Goal: Task Accomplishment & Management: Use online tool/utility

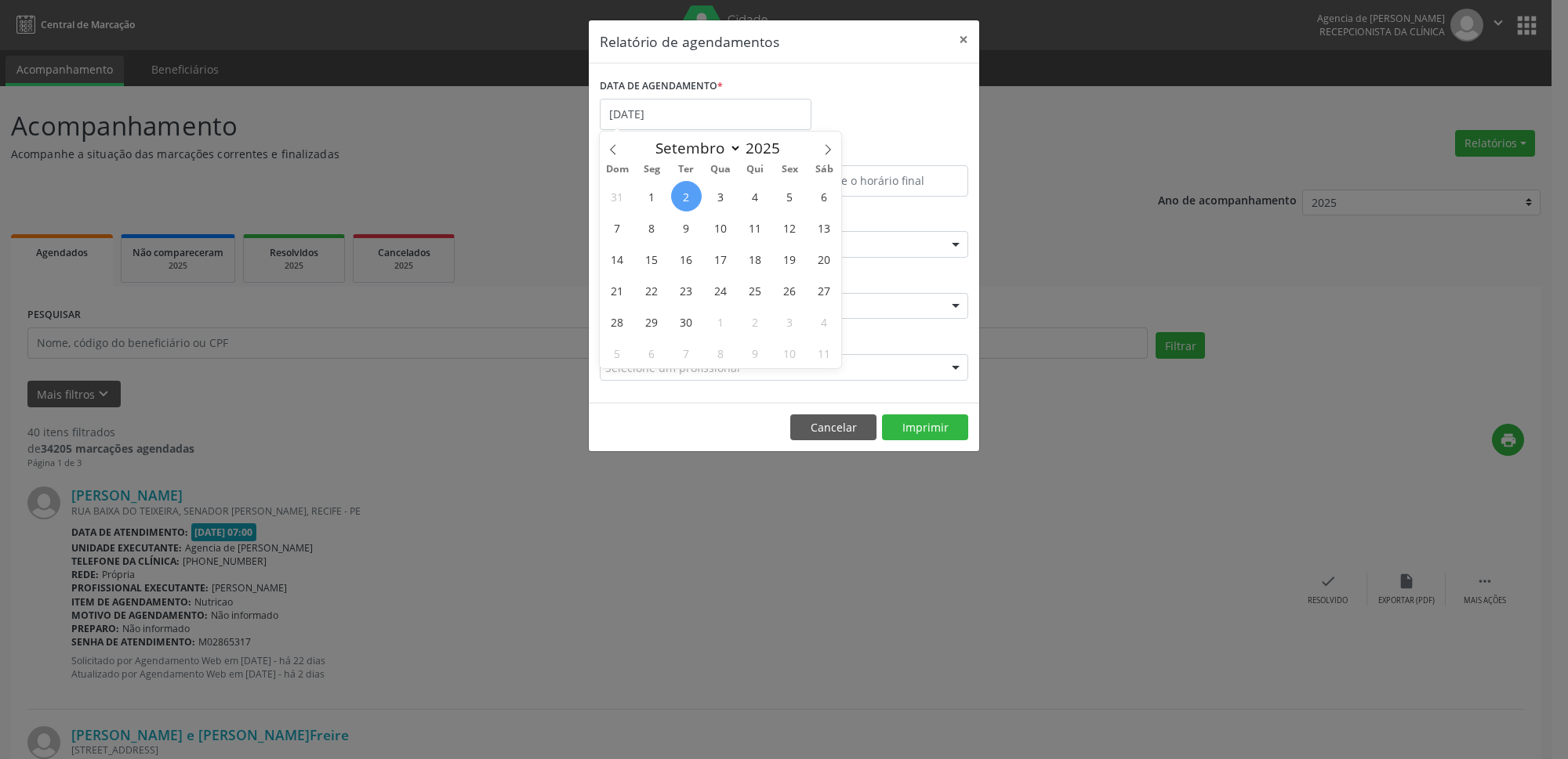
select select "8"
click at [691, 288] on span "23" at bounding box center [686, 290] width 30 height 30
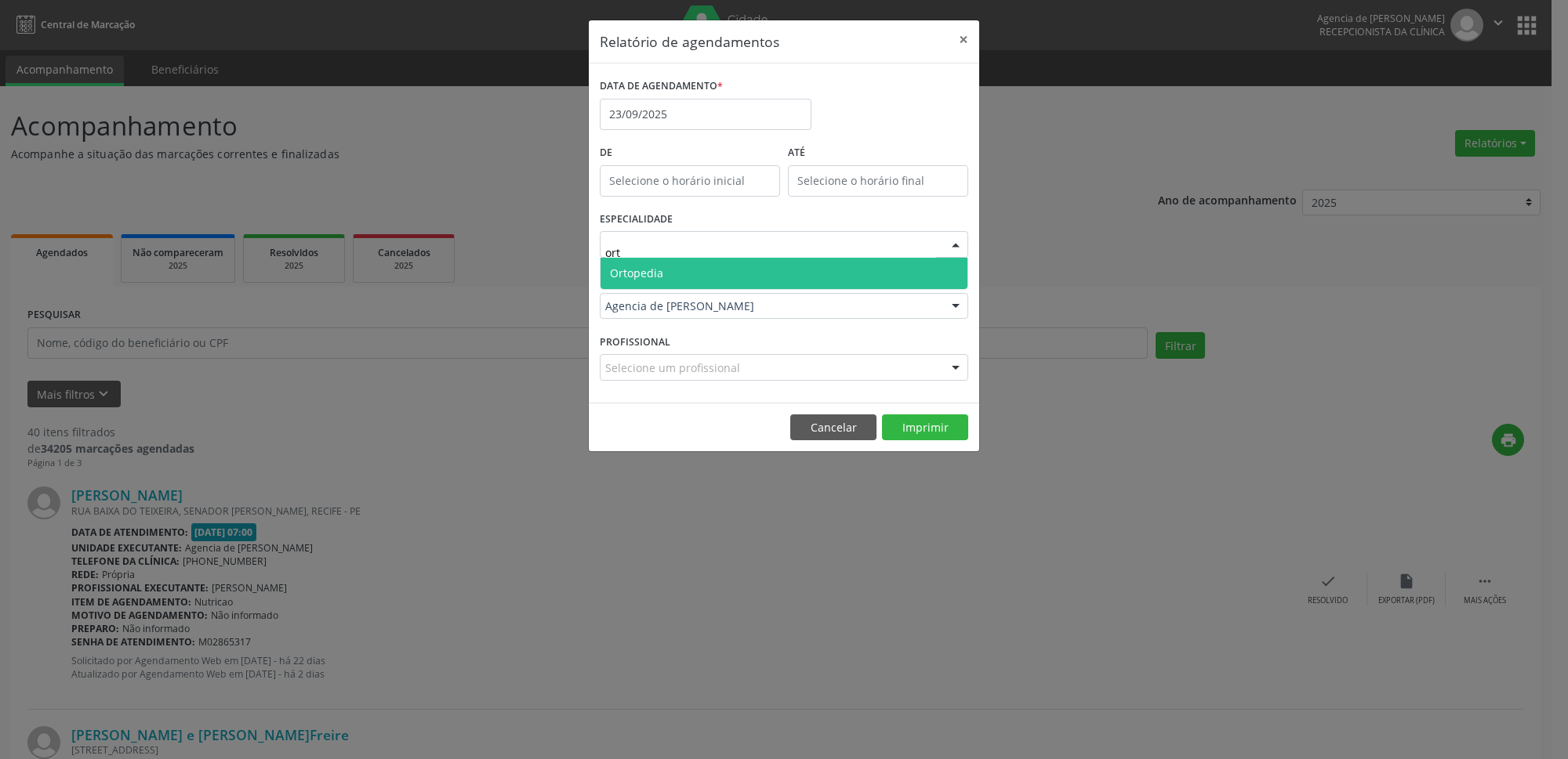
click at [642, 271] on span "Ortopedia" at bounding box center [636, 273] width 54 height 15
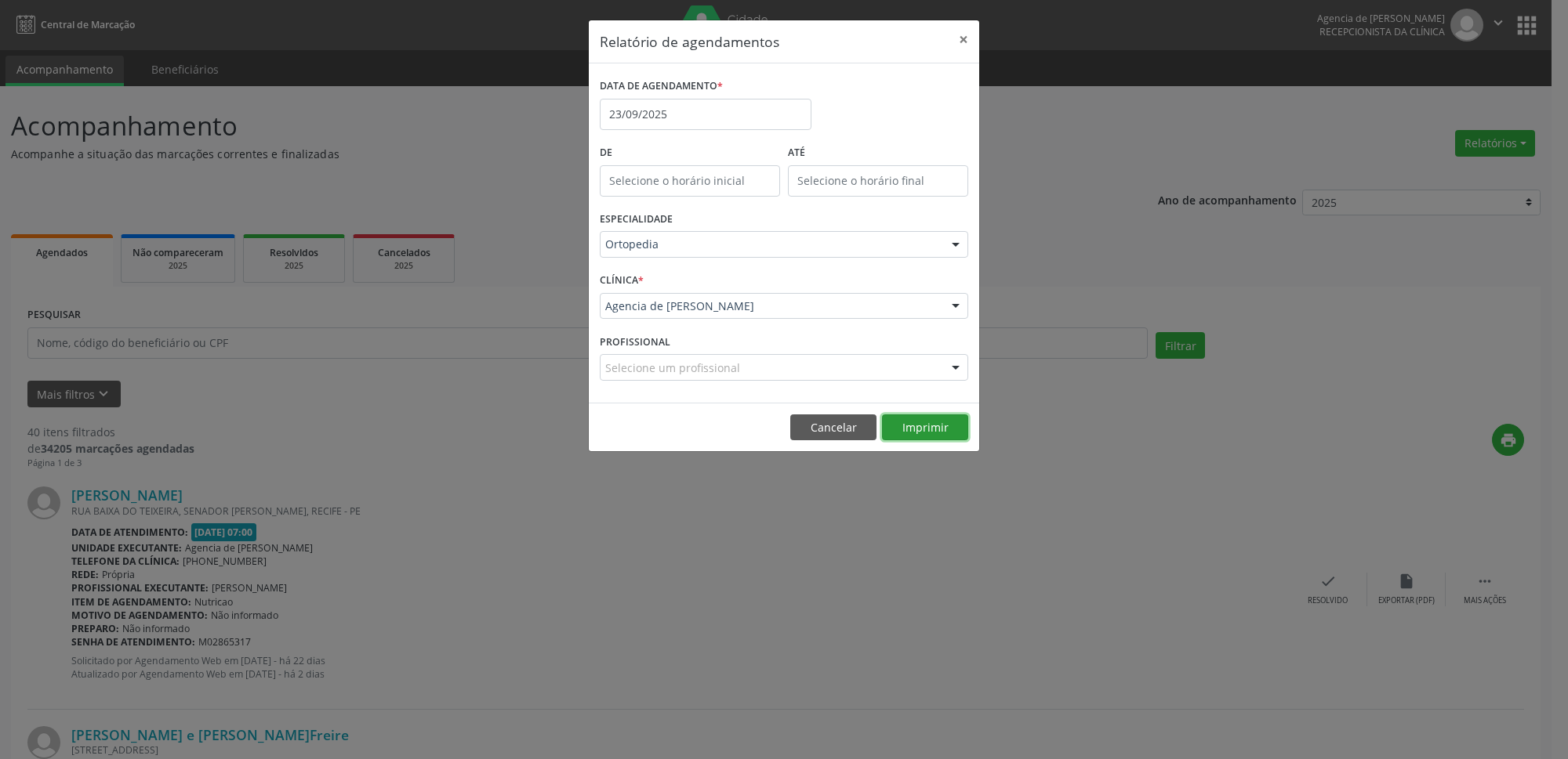
click at [897, 427] on button "Imprimir" at bounding box center [926, 428] width 87 height 27
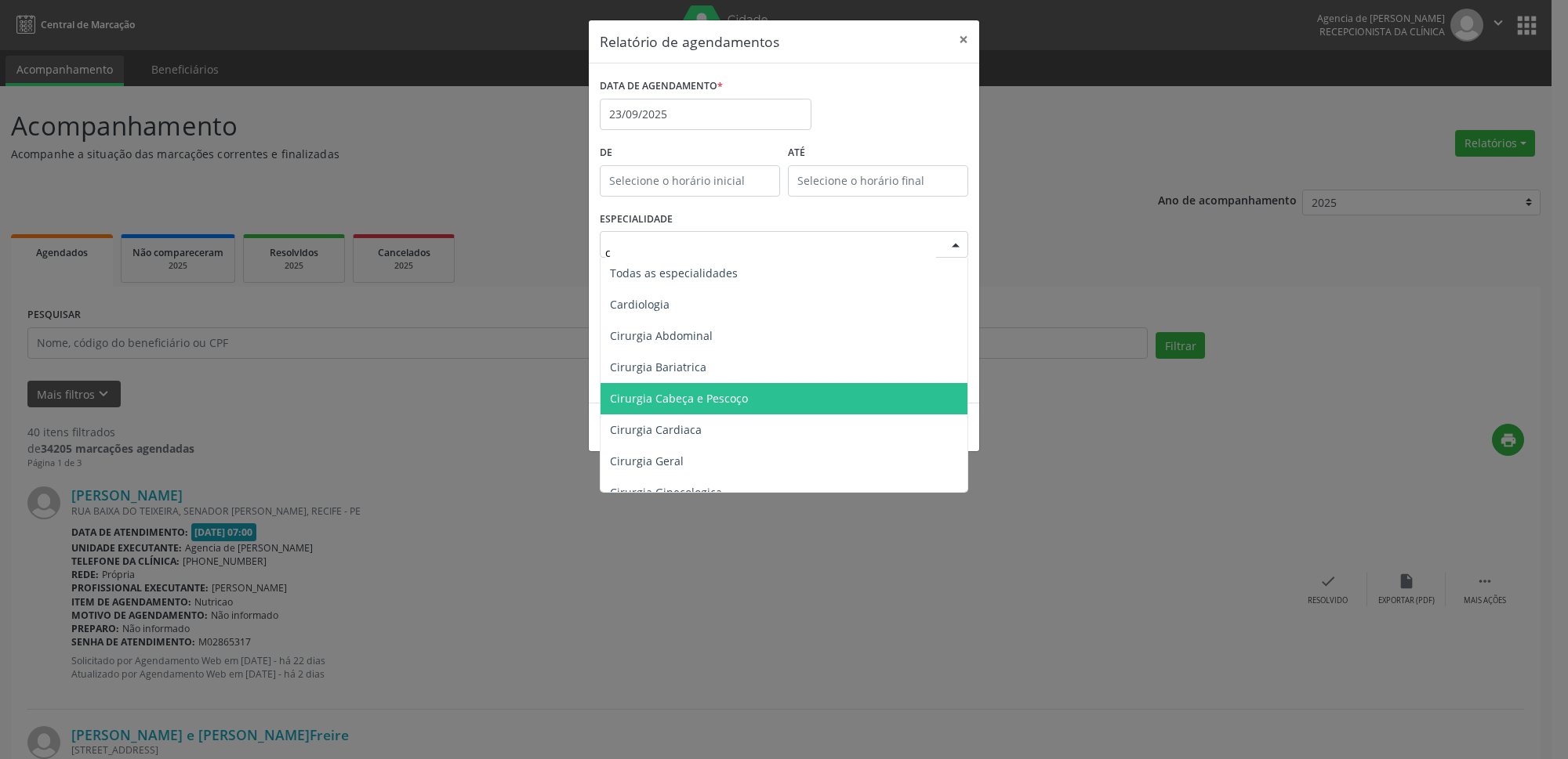
type input "cl"
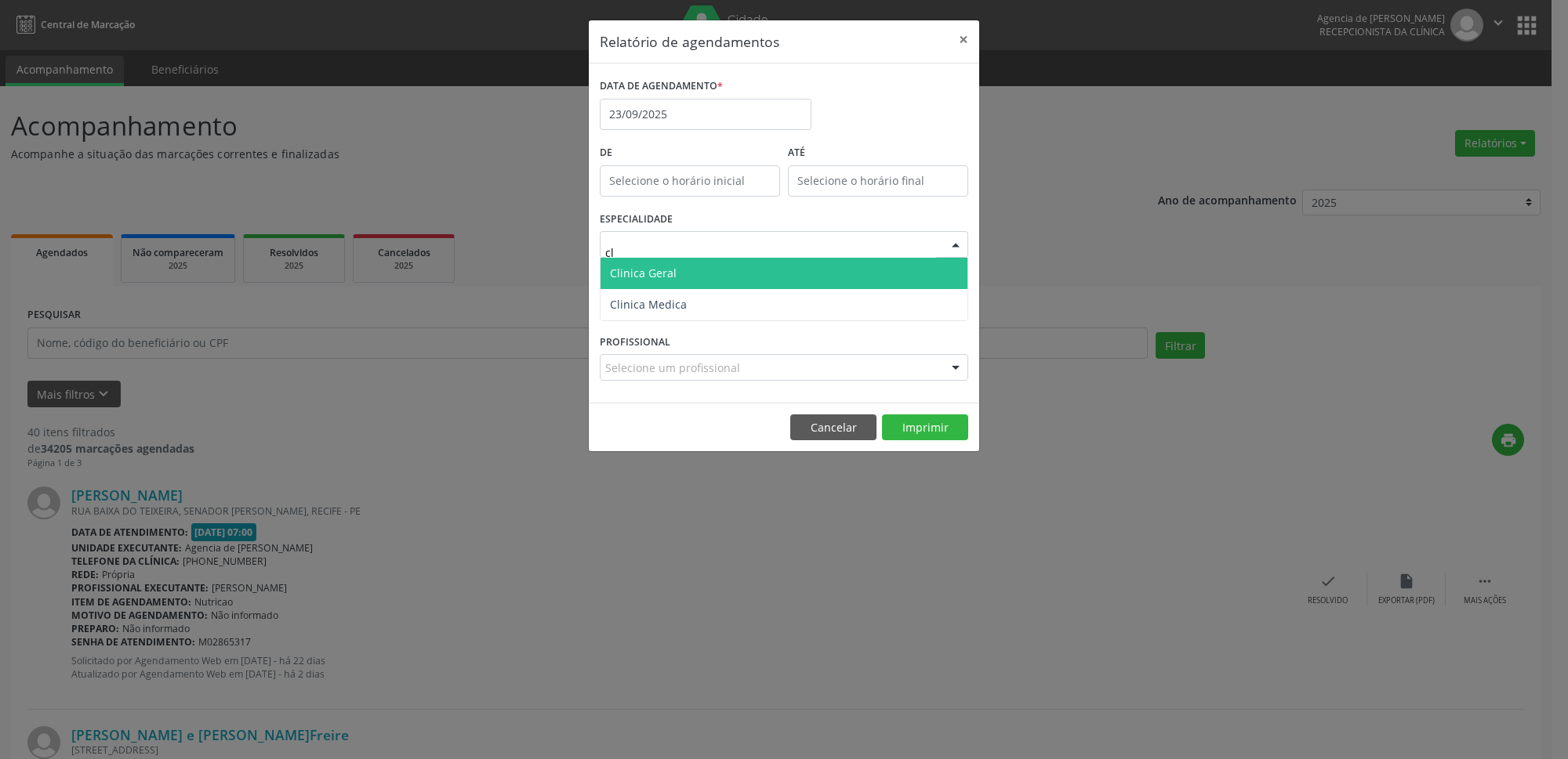
click at [675, 269] on span "Clinica Geral" at bounding box center [784, 273] width 367 height 31
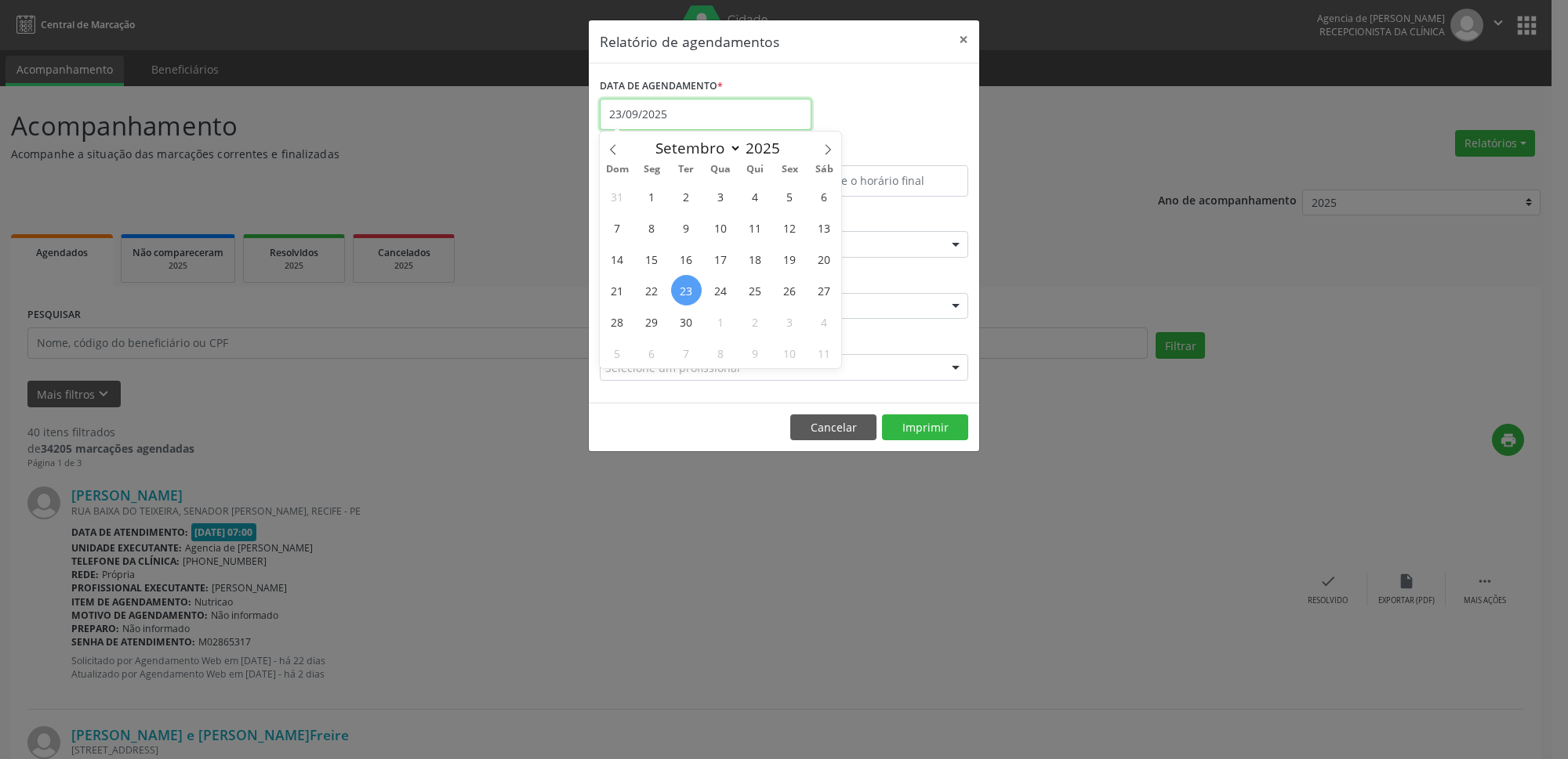
click at [684, 119] on input "23/09/2025" at bounding box center [706, 114] width 211 height 31
click at [602, 149] on span at bounding box center [613, 145] width 27 height 27
select select "7"
click at [788, 325] on span "29" at bounding box center [790, 321] width 30 height 30
type input "29/08/2025"
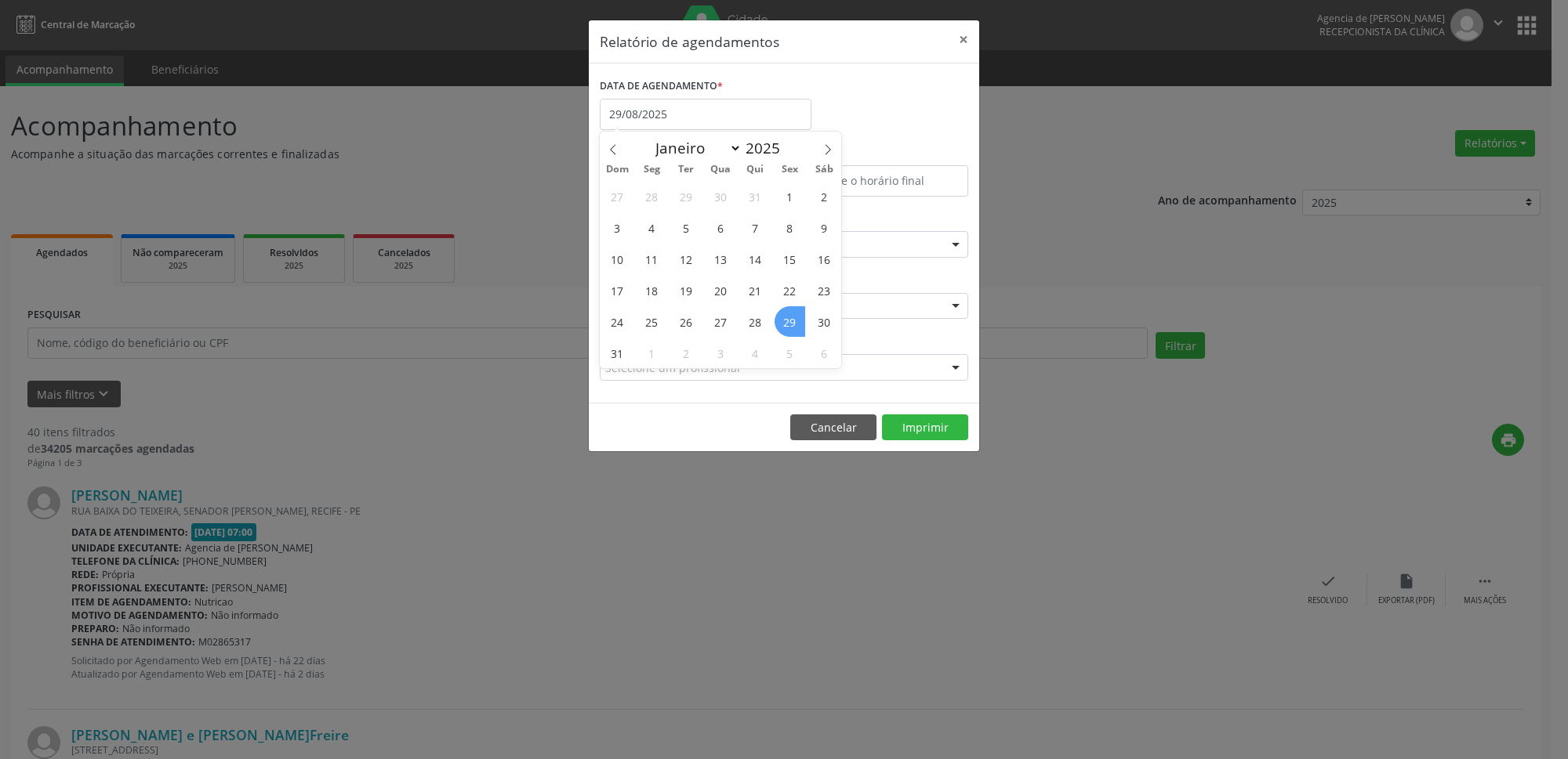
click at [789, 325] on span "29" at bounding box center [790, 321] width 30 height 30
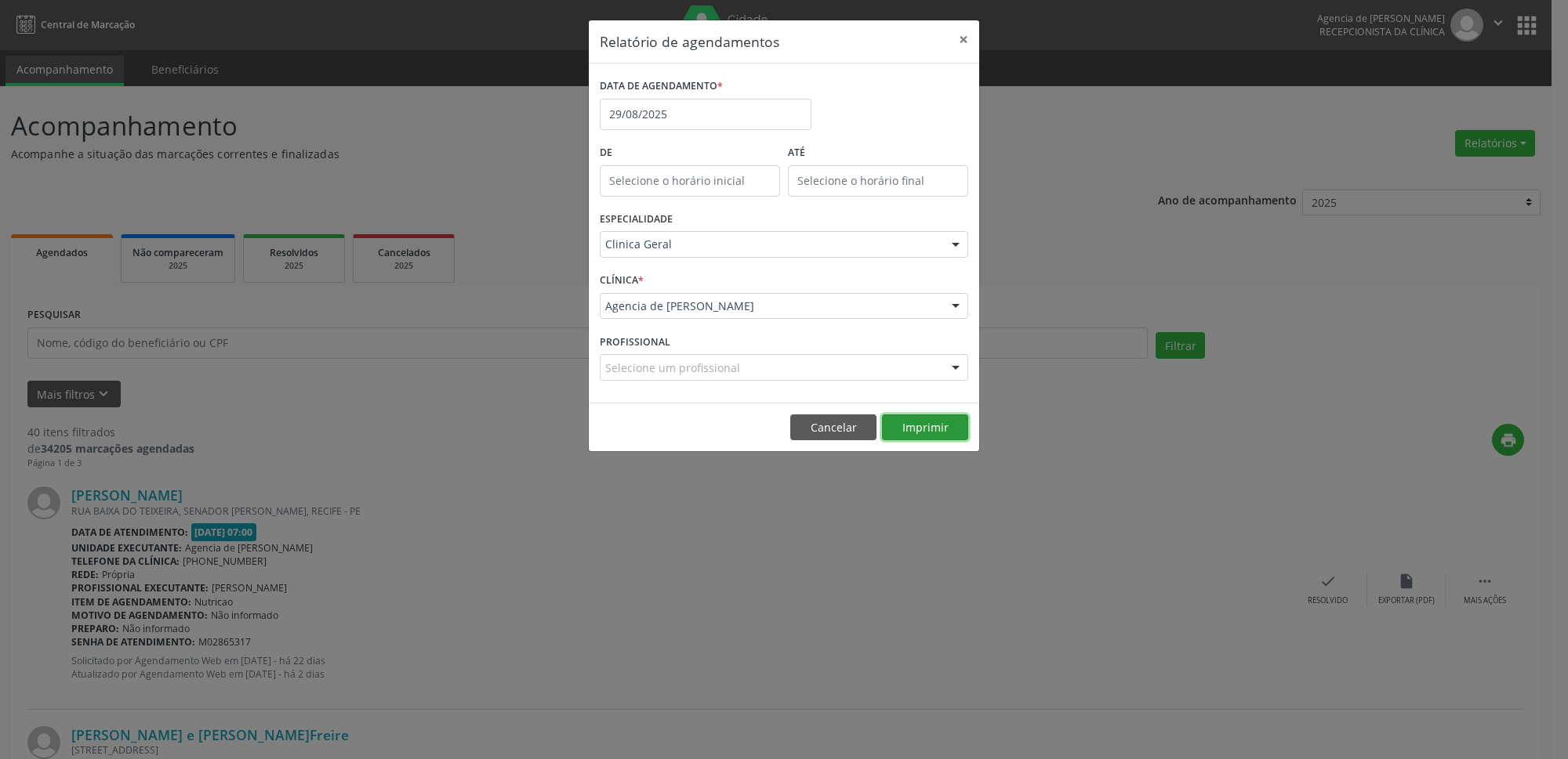
click at [906, 419] on button "Imprimir" at bounding box center [926, 428] width 87 height 27
click at [681, 132] on div "DATA DE AGENDAMENTO * [DATE]" at bounding box center [706, 107] width 220 height 67
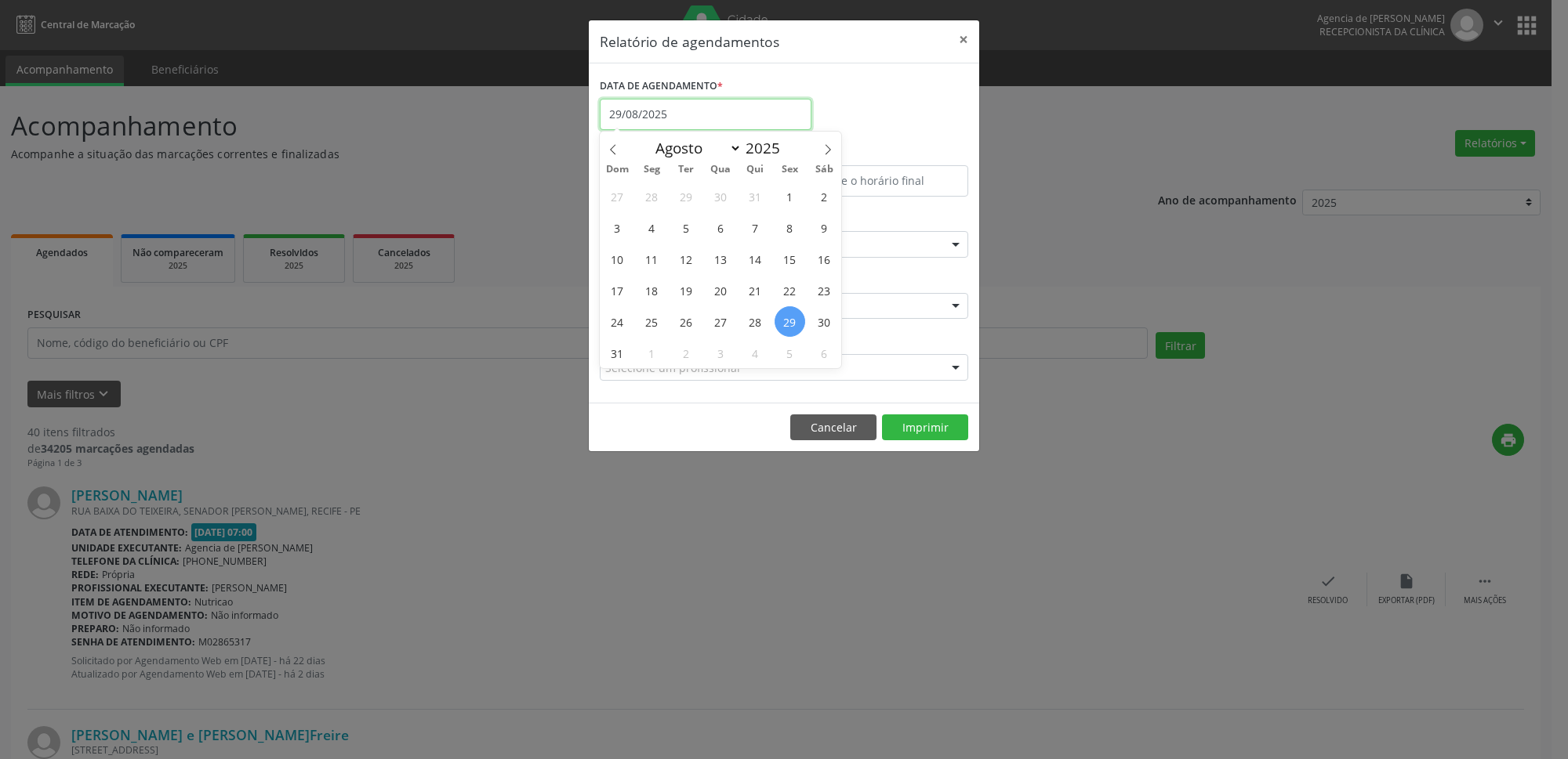
click at [683, 124] on input "29/08/2025" at bounding box center [706, 114] width 211 height 31
click at [792, 319] on span "29" at bounding box center [790, 321] width 30 height 30
type input "29/08/2025"
click at [792, 319] on span "29" at bounding box center [790, 321] width 30 height 30
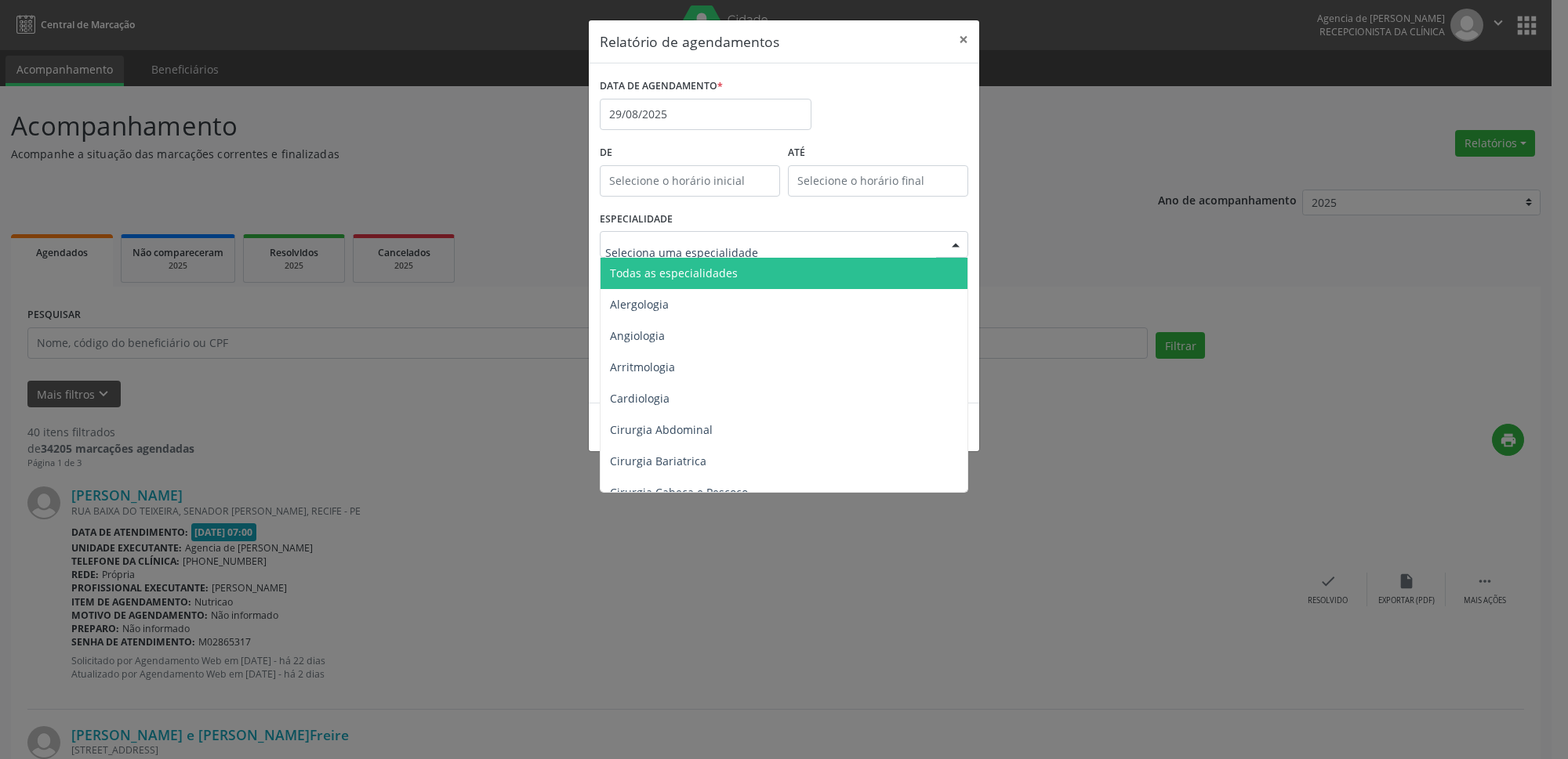
click at [756, 267] on span "Todas as especialidades" at bounding box center [785, 273] width 369 height 31
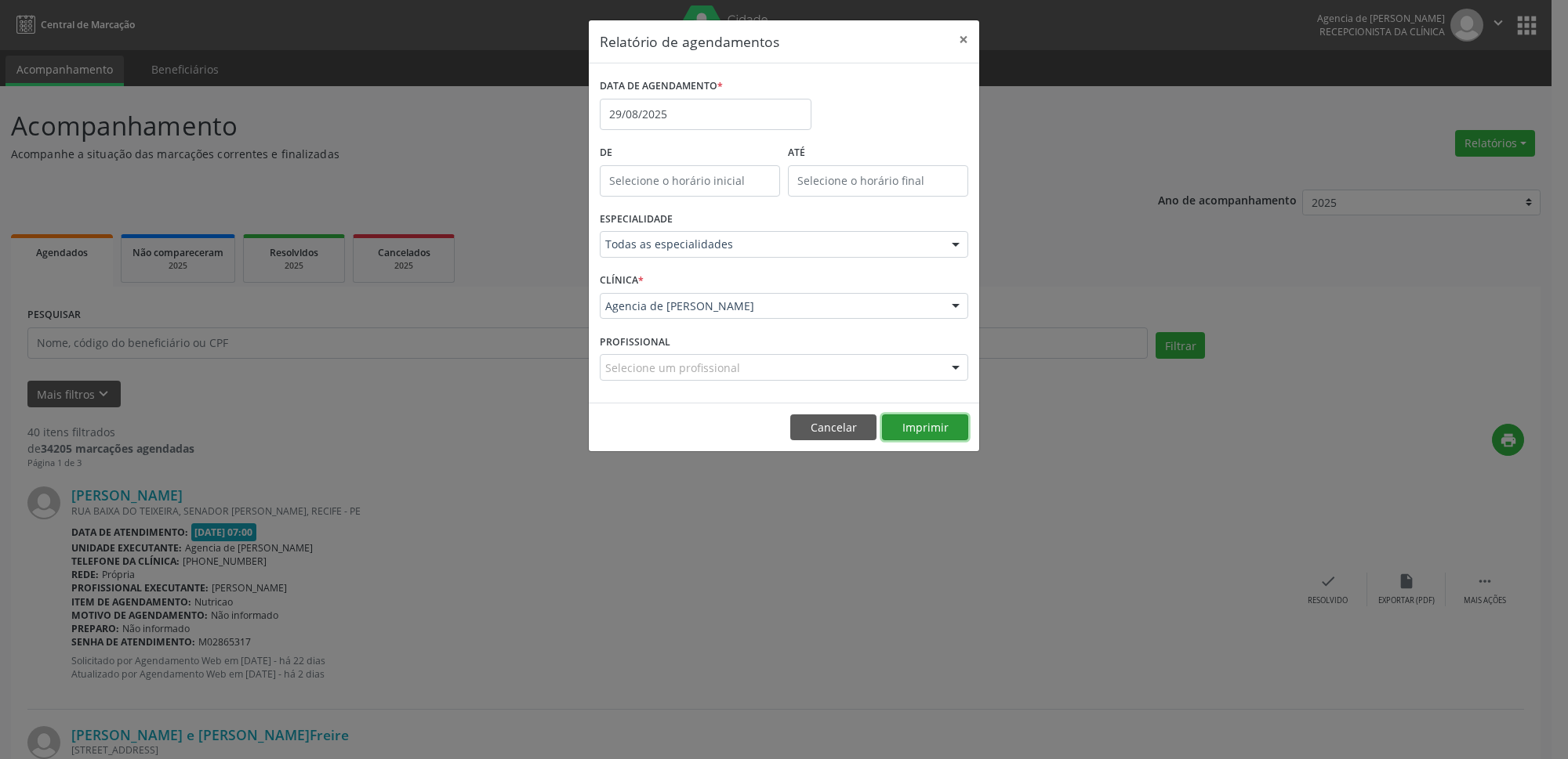
click at [918, 434] on button "Imprimir" at bounding box center [926, 428] width 87 height 27
drag, startPoint x: 960, startPoint y: 42, endPoint x: 726, endPoint y: 159, distance: 261.6
click at [961, 40] on button "×" at bounding box center [964, 40] width 31 height 38
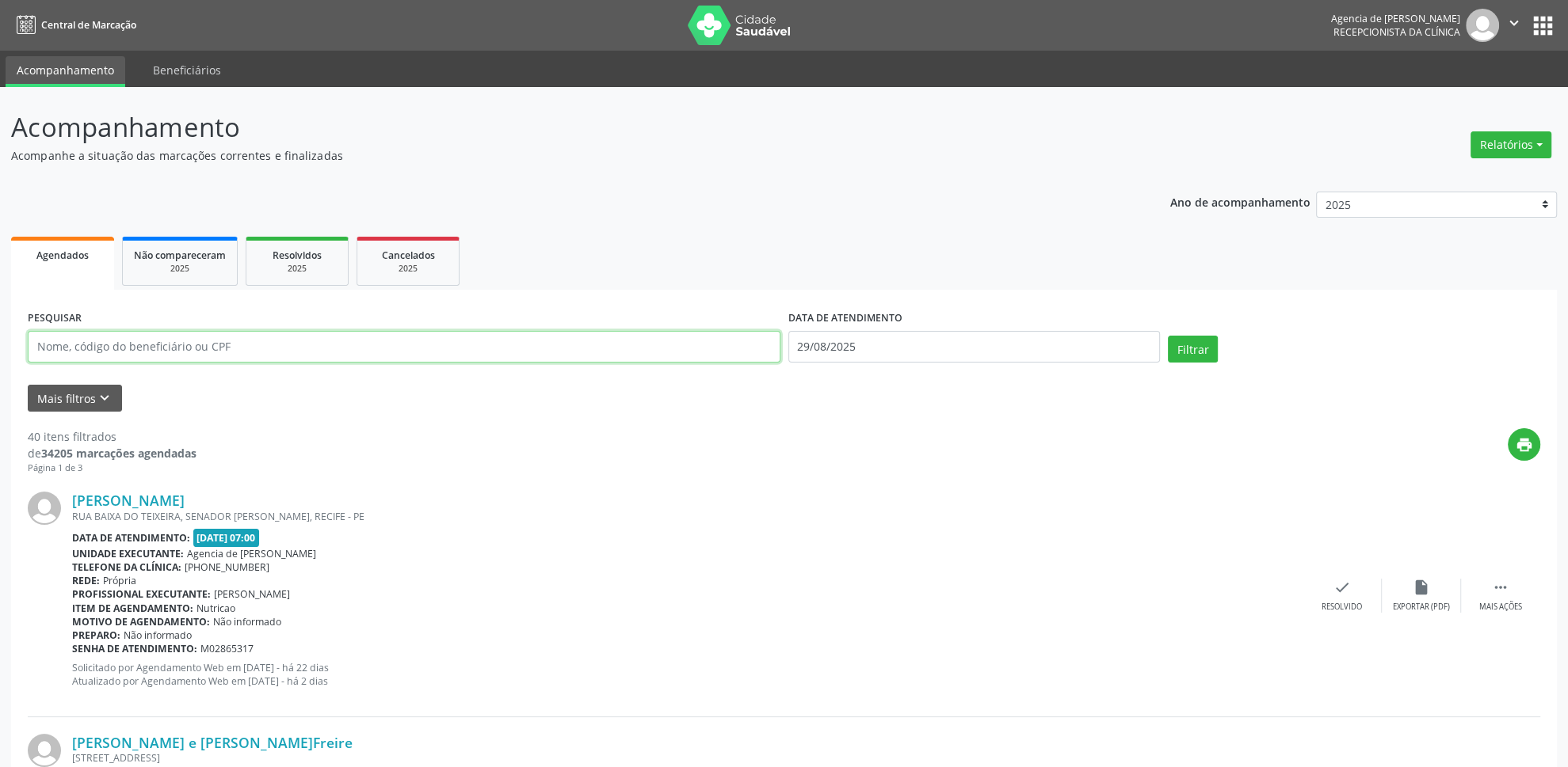
click at [282, 359] on input "text" at bounding box center [404, 346] width 752 height 31
type input "[PERSON_NAME]"
click at [977, 337] on input "29/08/2025" at bounding box center [975, 346] width 373 height 31
click at [1011, 385] on span at bounding box center [1018, 377] width 27 height 27
select select "8"
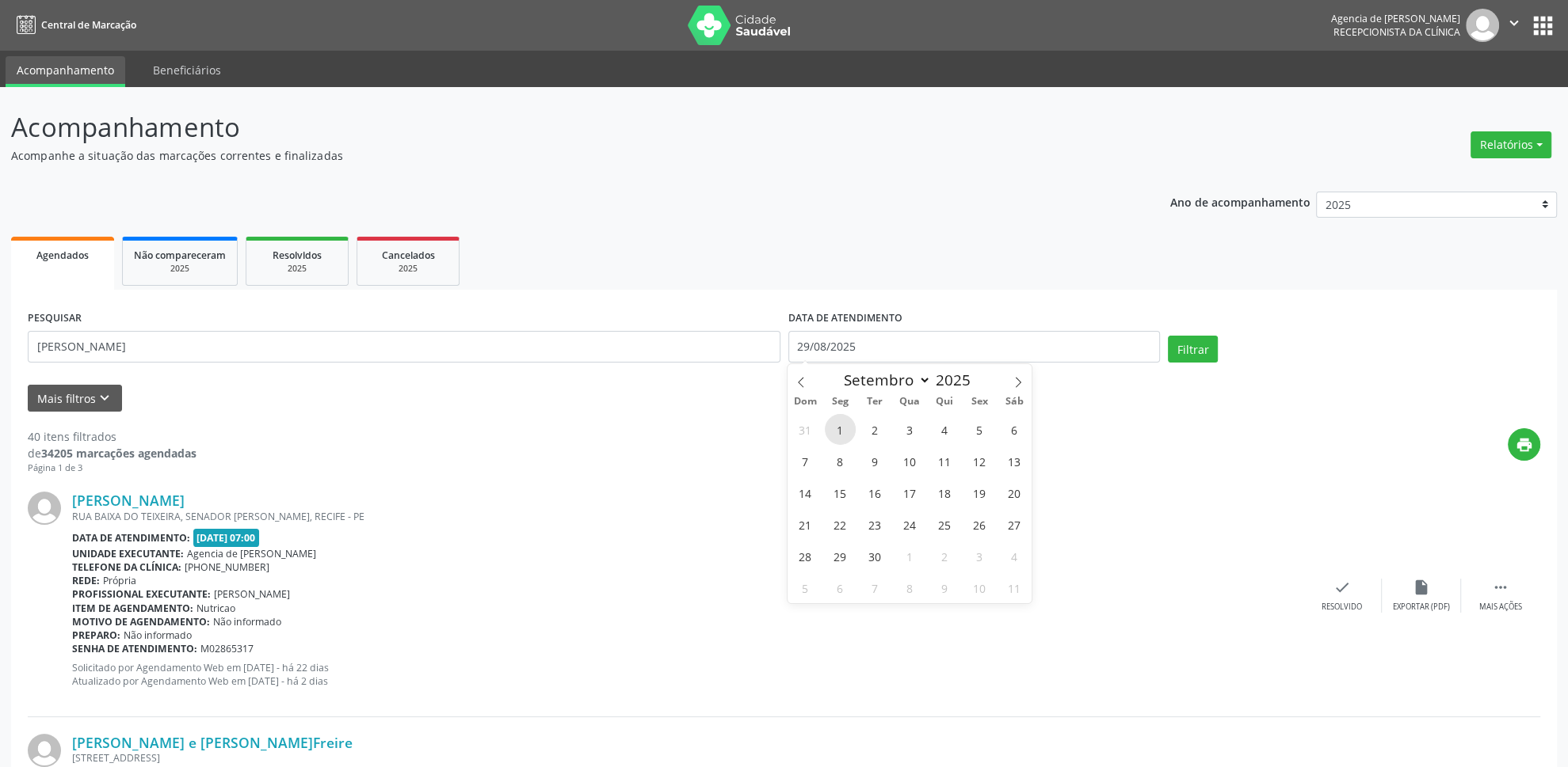
click at [836, 435] on span "1" at bounding box center [840, 429] width 31 height 31
type input "[DATE]"
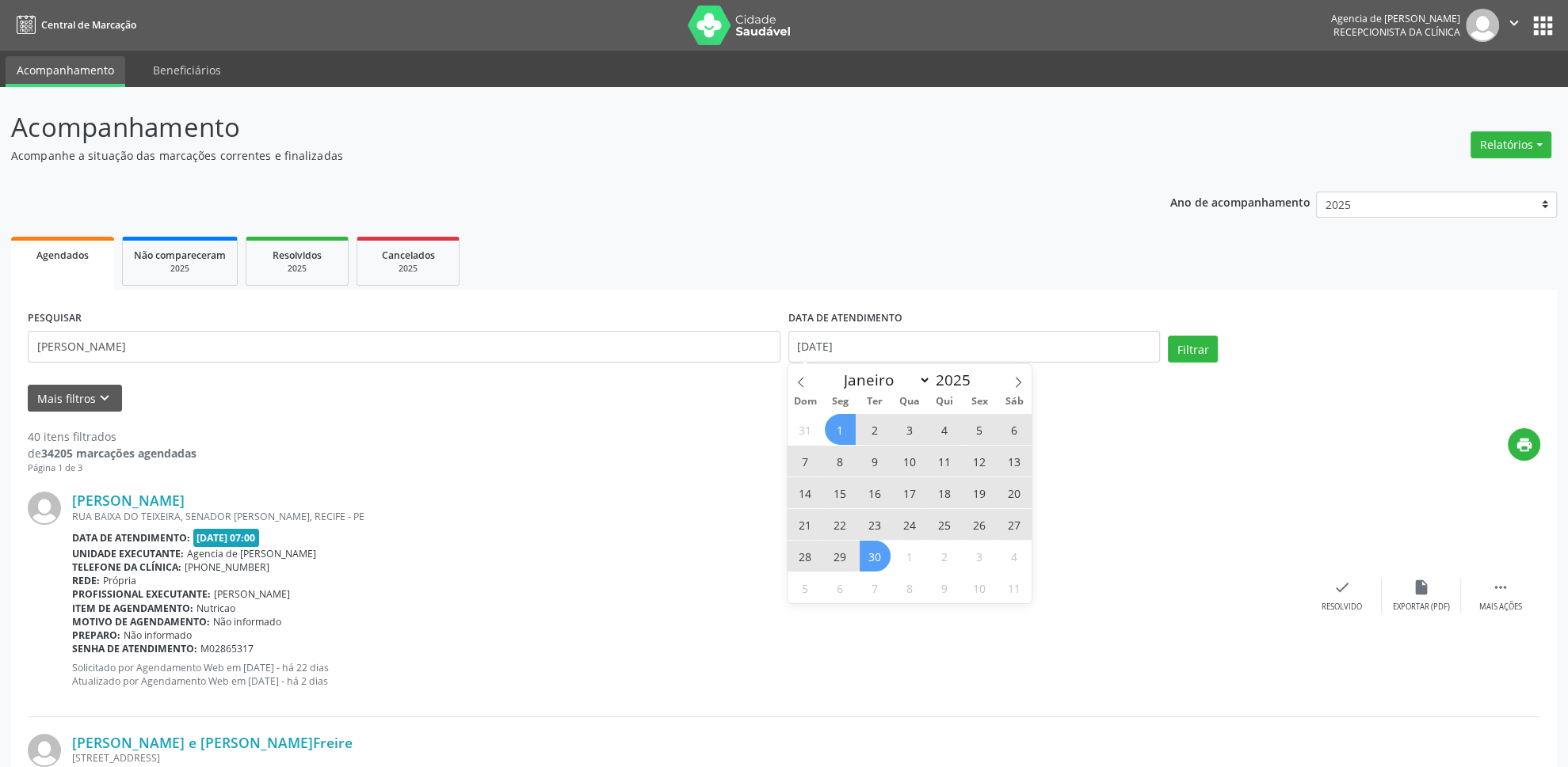
click at [880, 555] on span "30" at bounding box center [874, 555] width 31 height 31
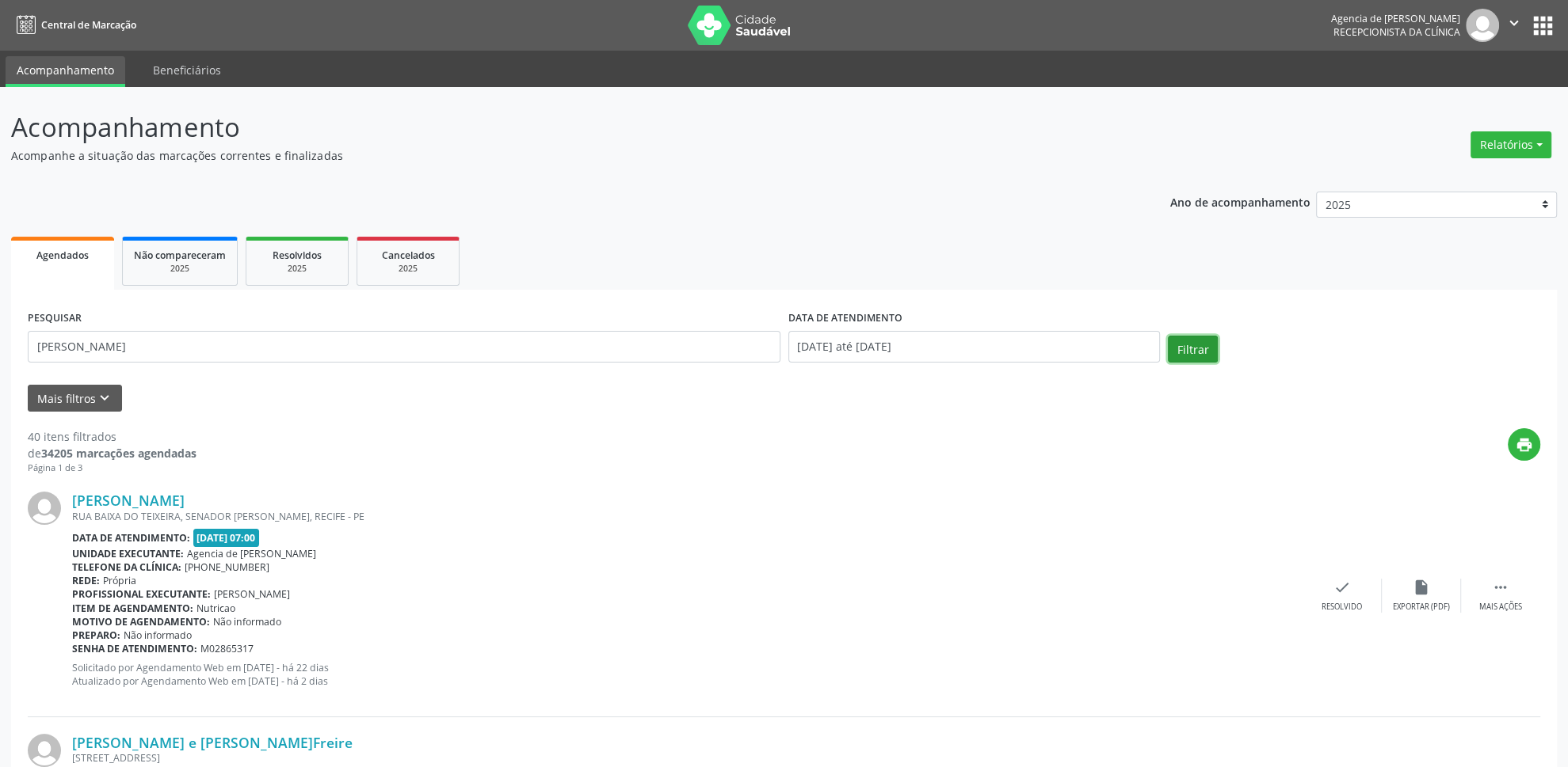
click at [1192, 352] on button "Filtrar" at bounding box center [1193, 349] width 50 height 27
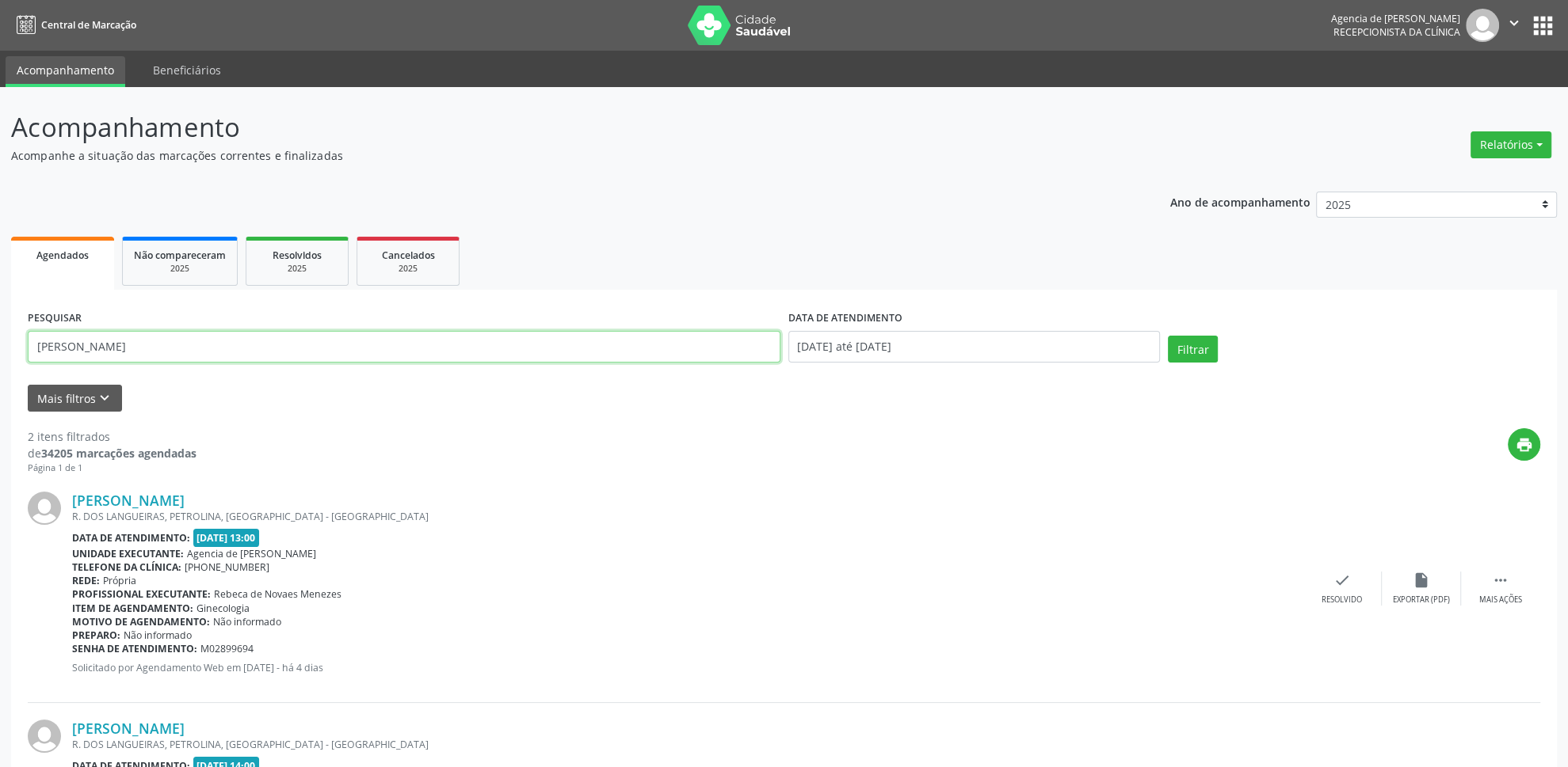
click at [356, 355] on input "[PERSON_NAME]" at bounding box center [404, 346] width 752 height 31
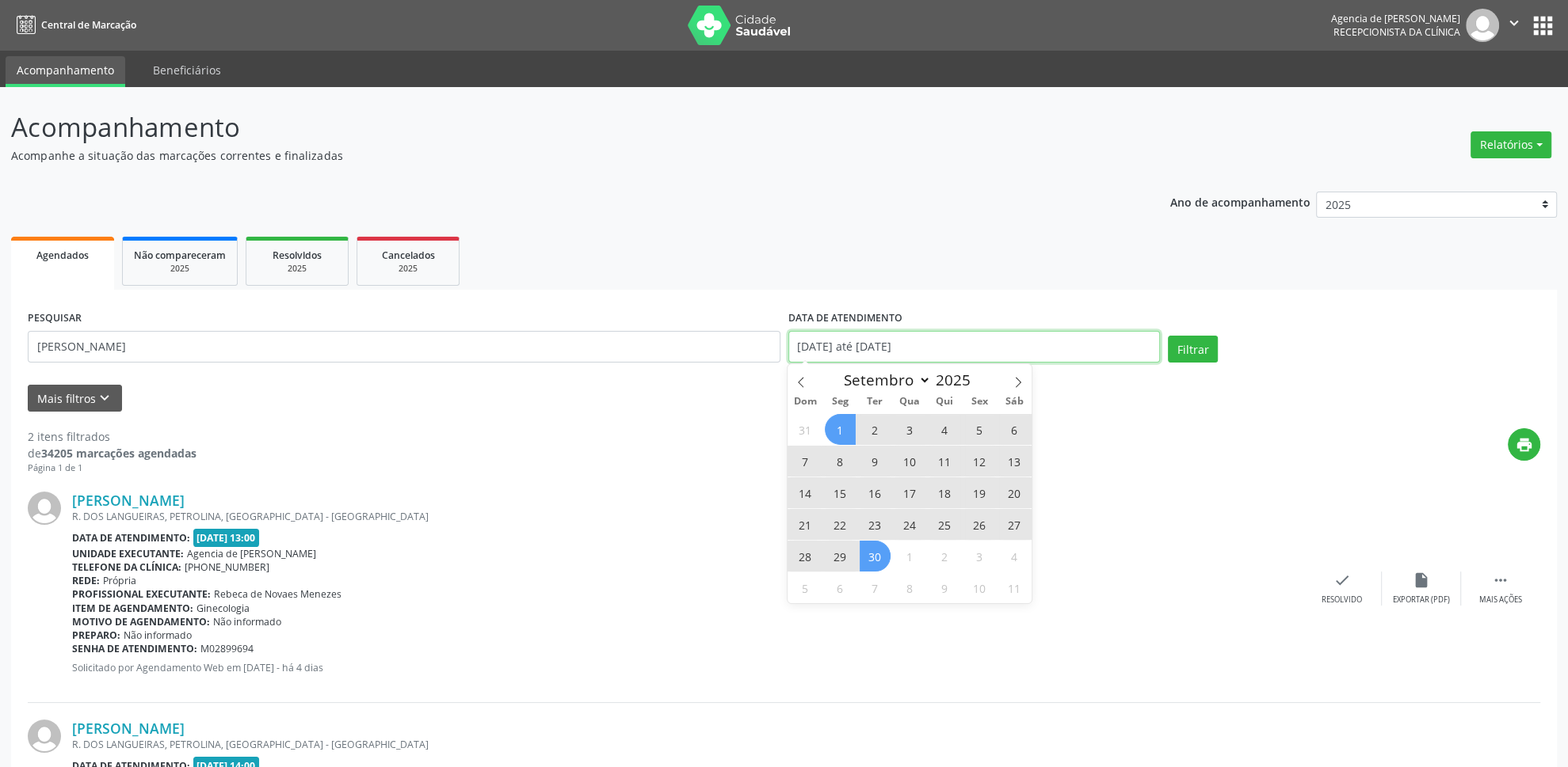
click at [919, 345] on input "[DATE] até [DATE]" at bounding box center [975, 346] width 373 height 31
click at [804, 376] on span at bounding box center [801, 377] width 27 height 27
select select "7"
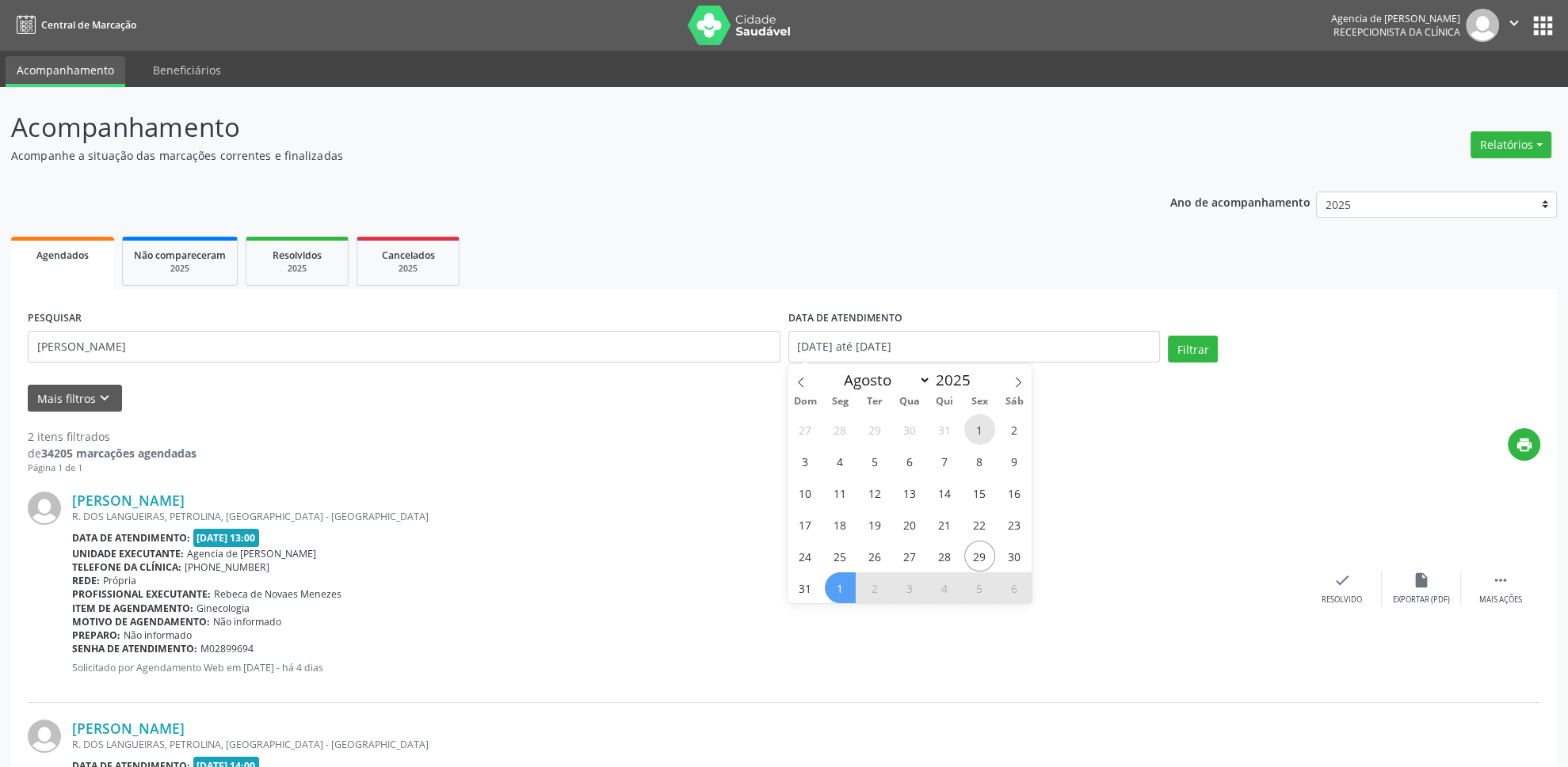
click at [979, 431] on span "1" at bounding box center [979, 429] width 31 height 31
type input "[DATE]"
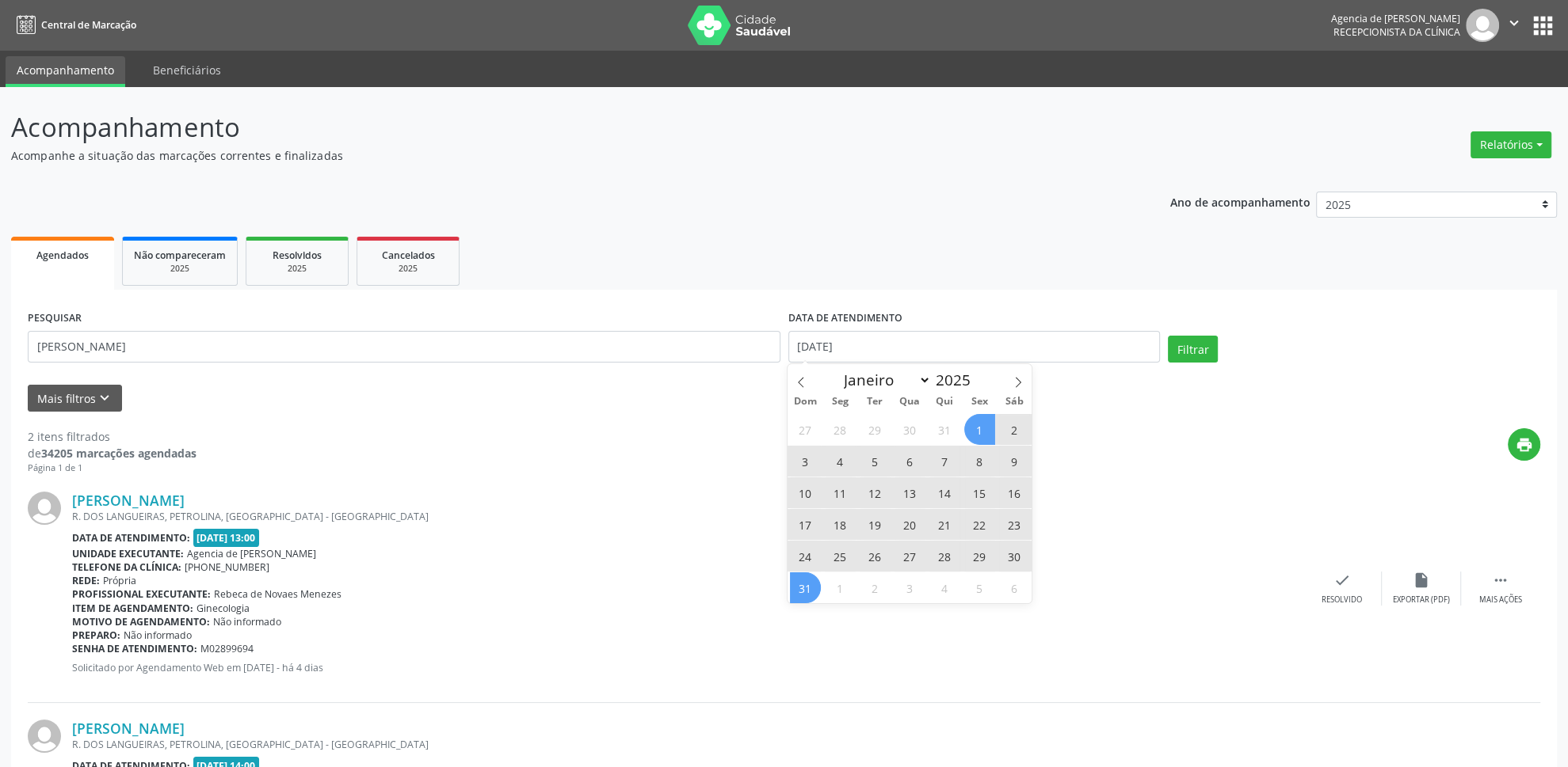
click at [805, 590] on span "31" at bounding box center [805, 588] width 31 height 31
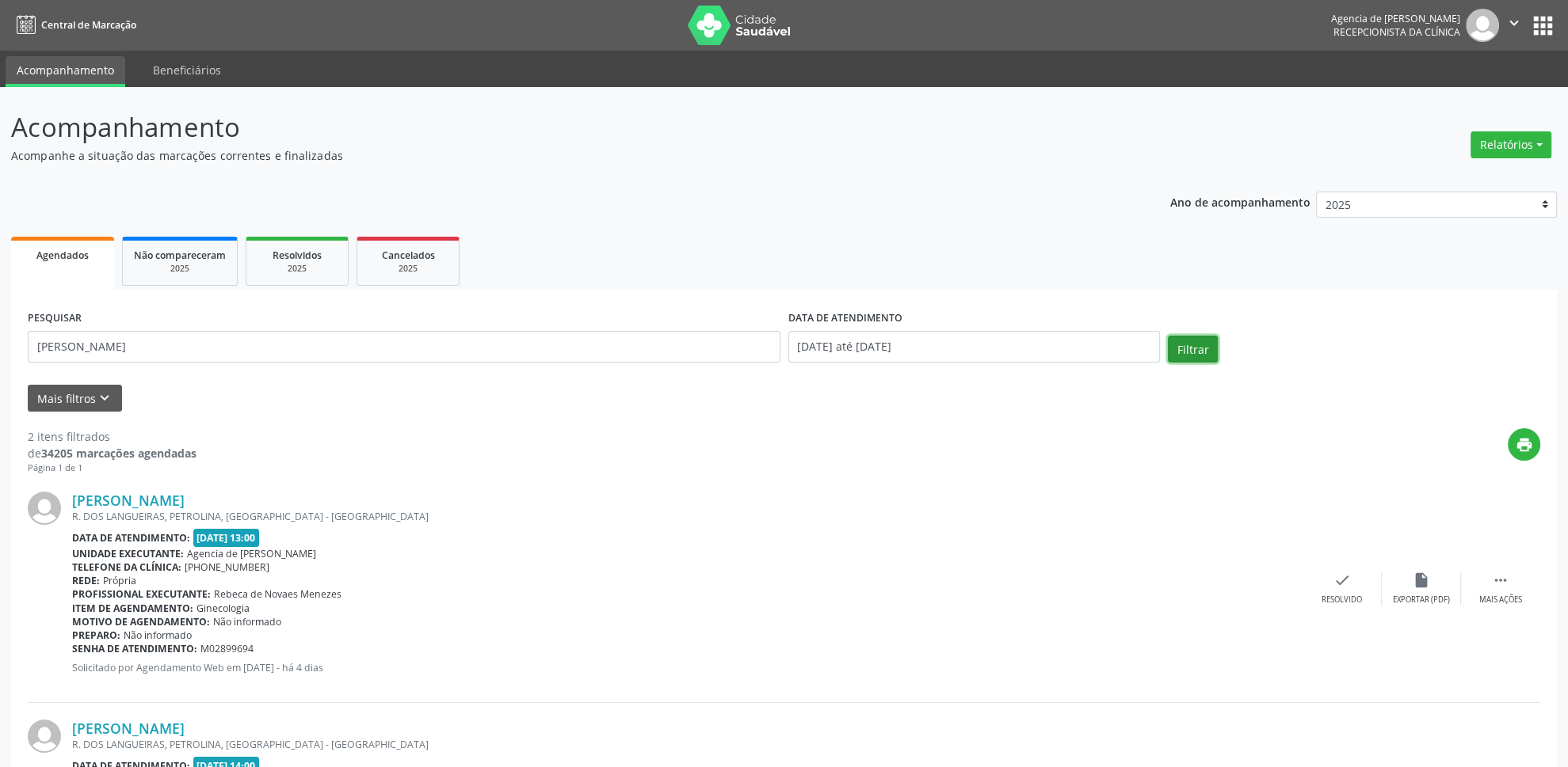
click at [1181, 352] on button "Filtrar" at bounding box center [1193, 349] width 50 height 27
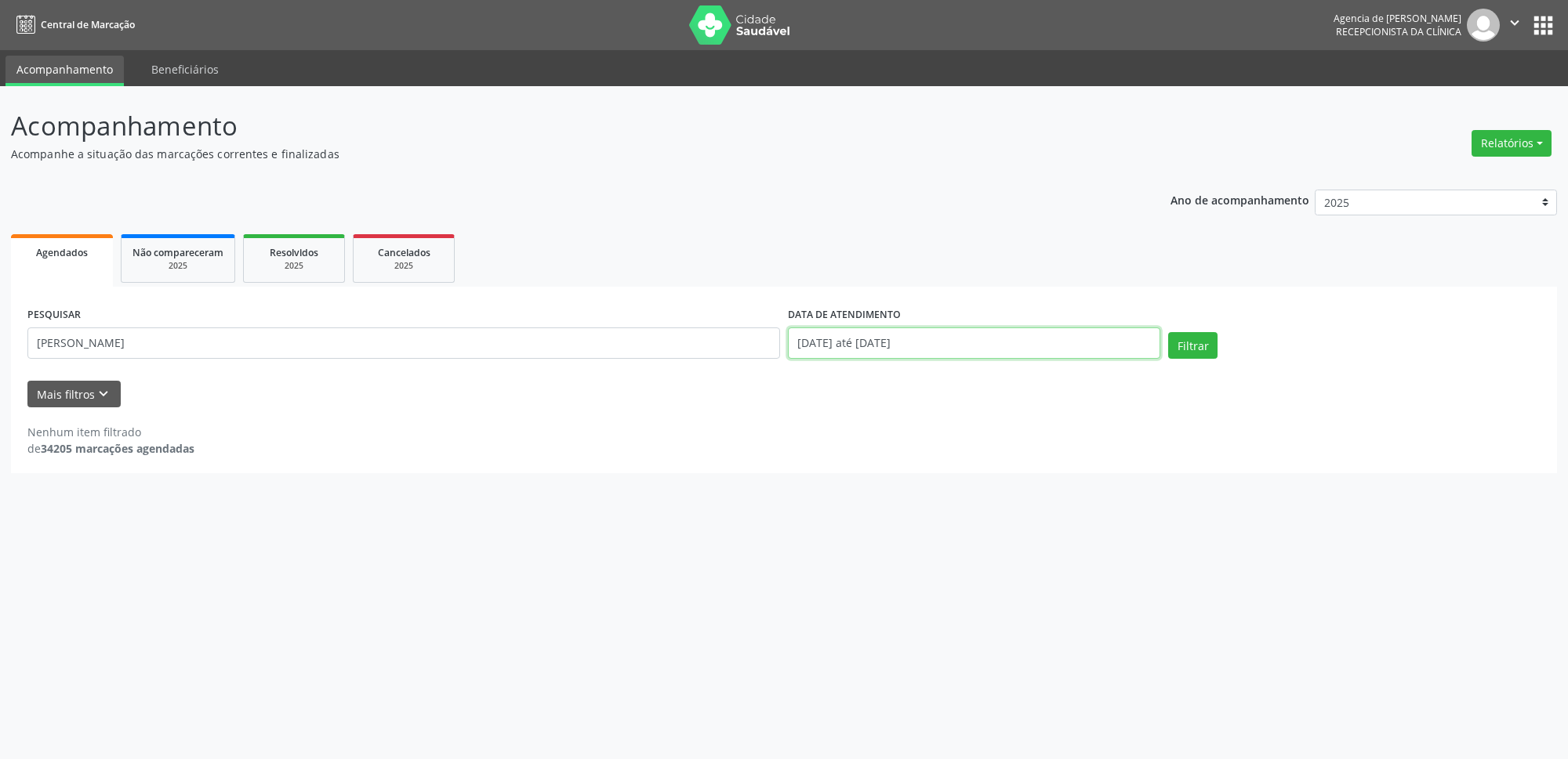
click at [846, 333] on input "[DATE] até [DATE]" at bounding box center [974, 343] width 372 height 31
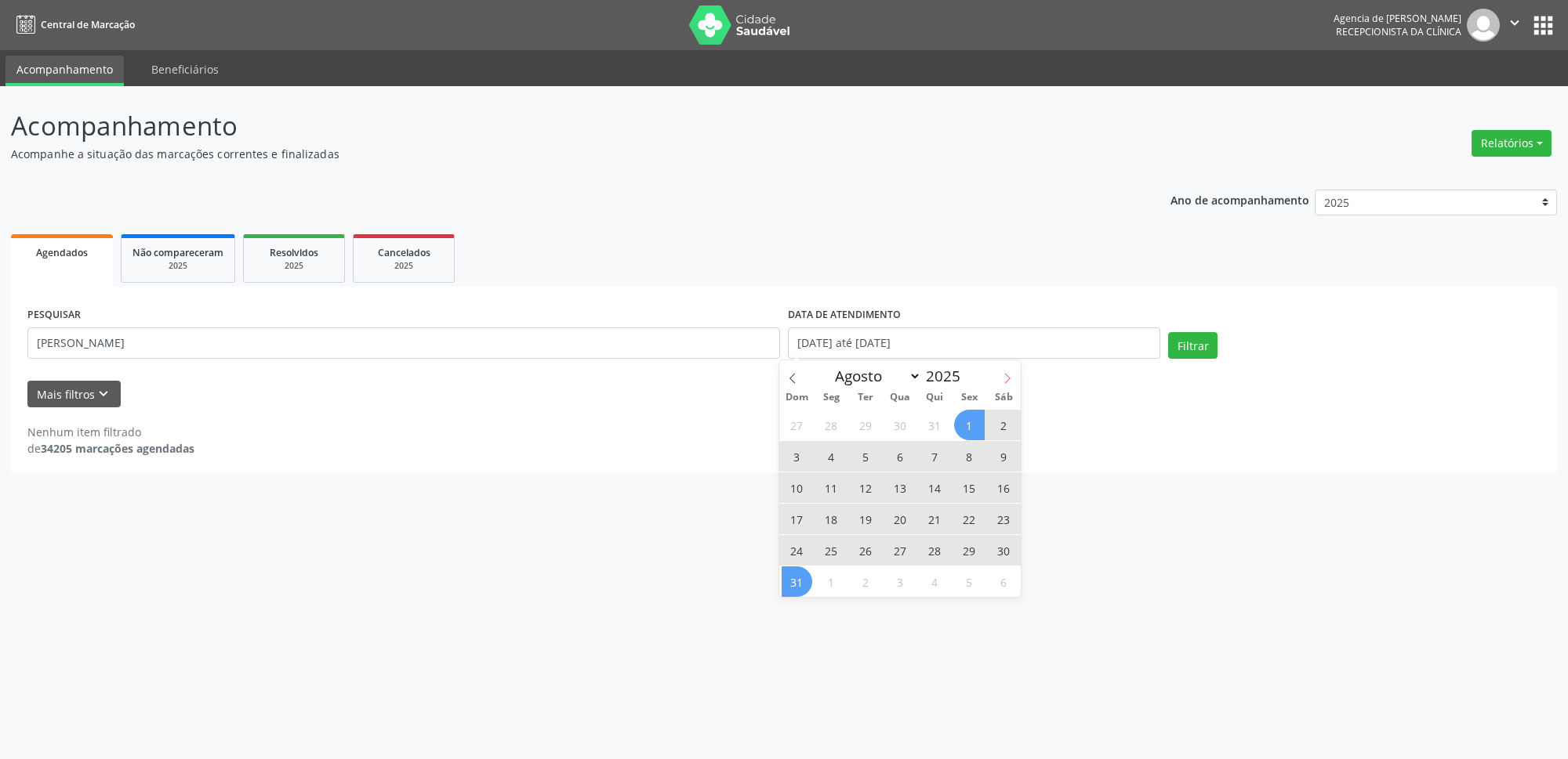
click at [1007, 378] on icon at bounding box center [1007, 378] width 11 height 11
select select "8"
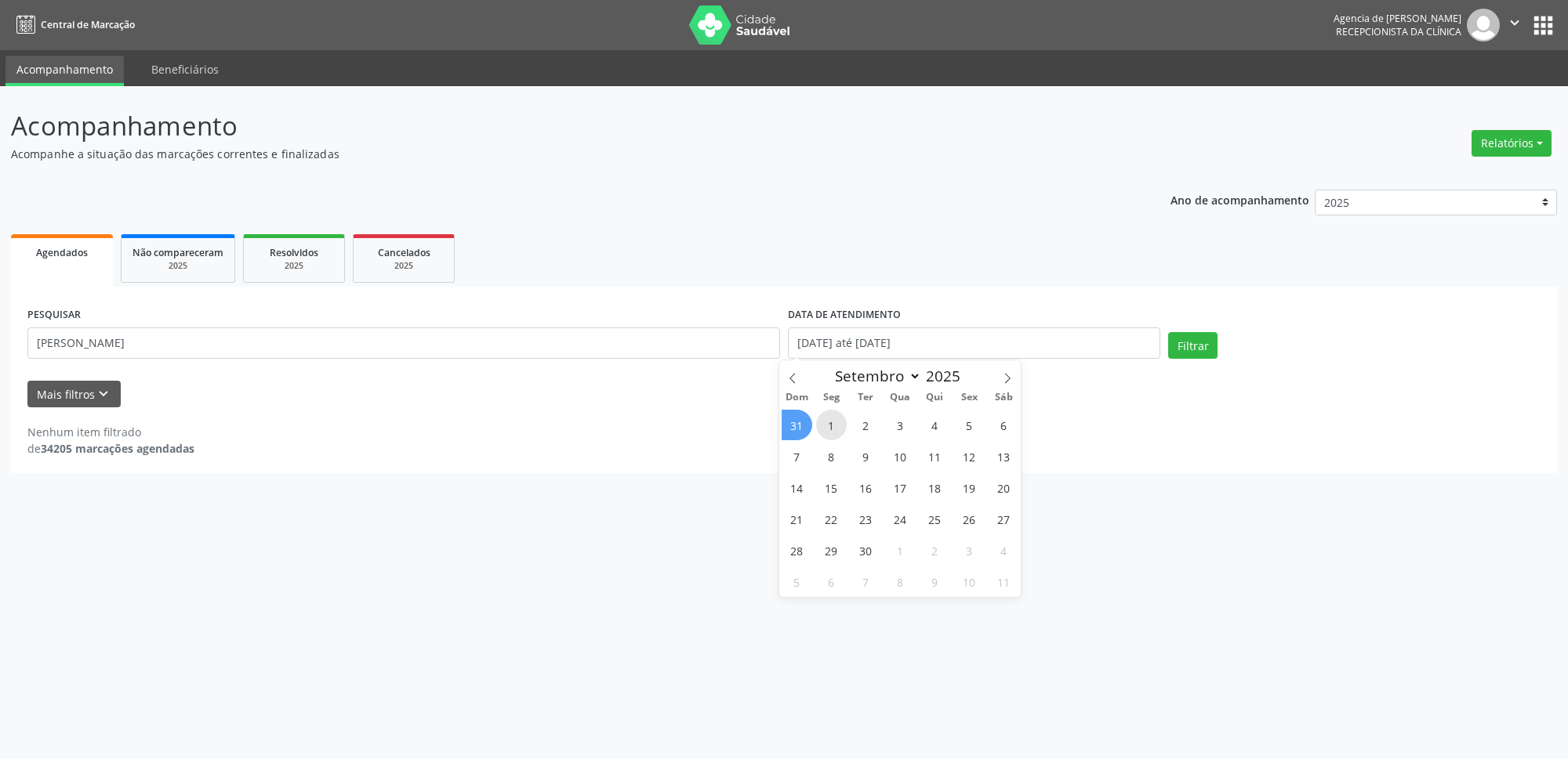
click at [830, 432] on span "1" at bounding box center [831, 425] width 30 height 30
type input "[DATE]"
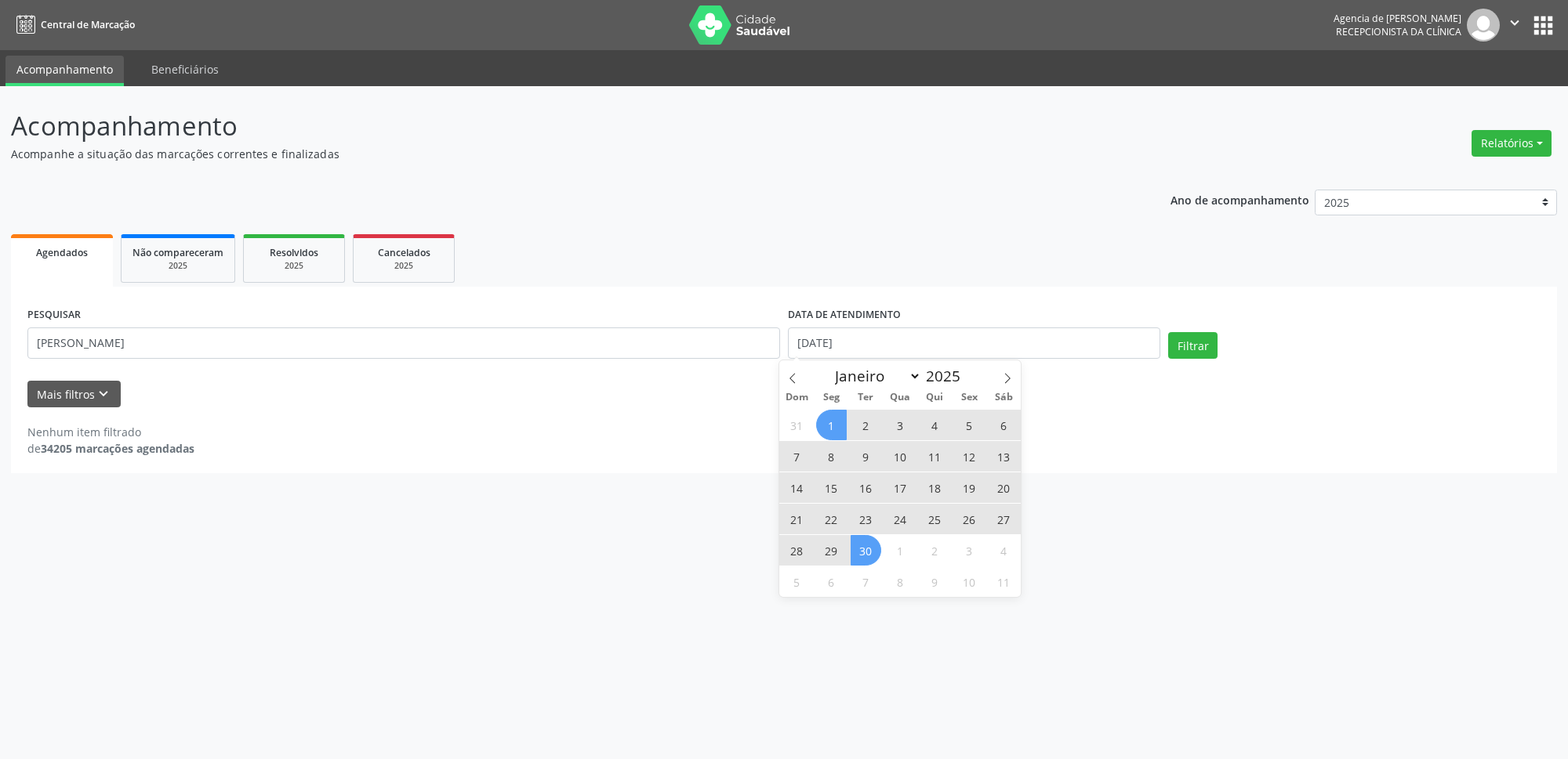
click at [868, 549] on span "30" at bounding box center [865, 550] width 30 height 30
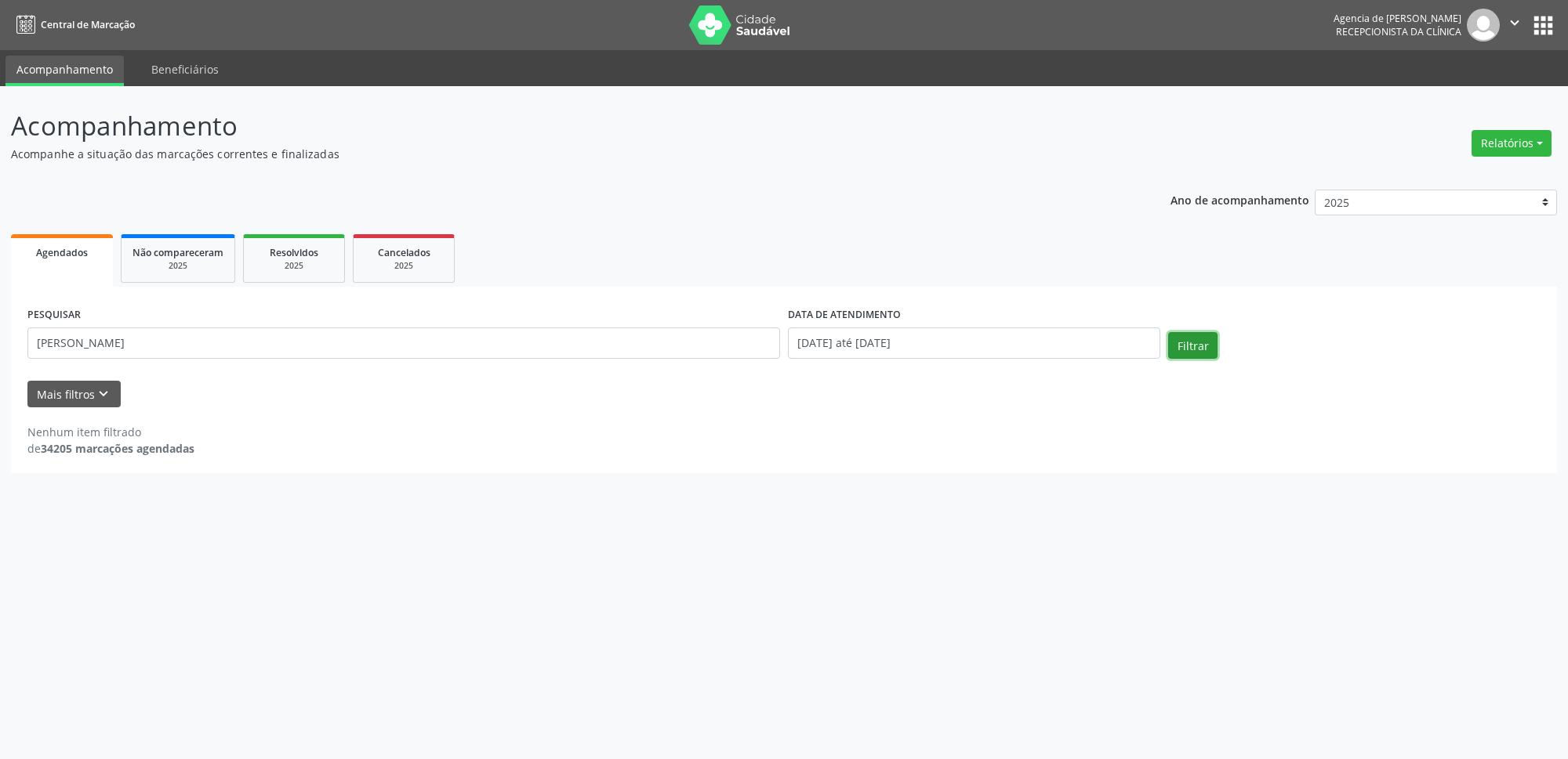
click at [1200, 345] on button "Filtrar" at bounding box center [1192, 345] width 49 height 27
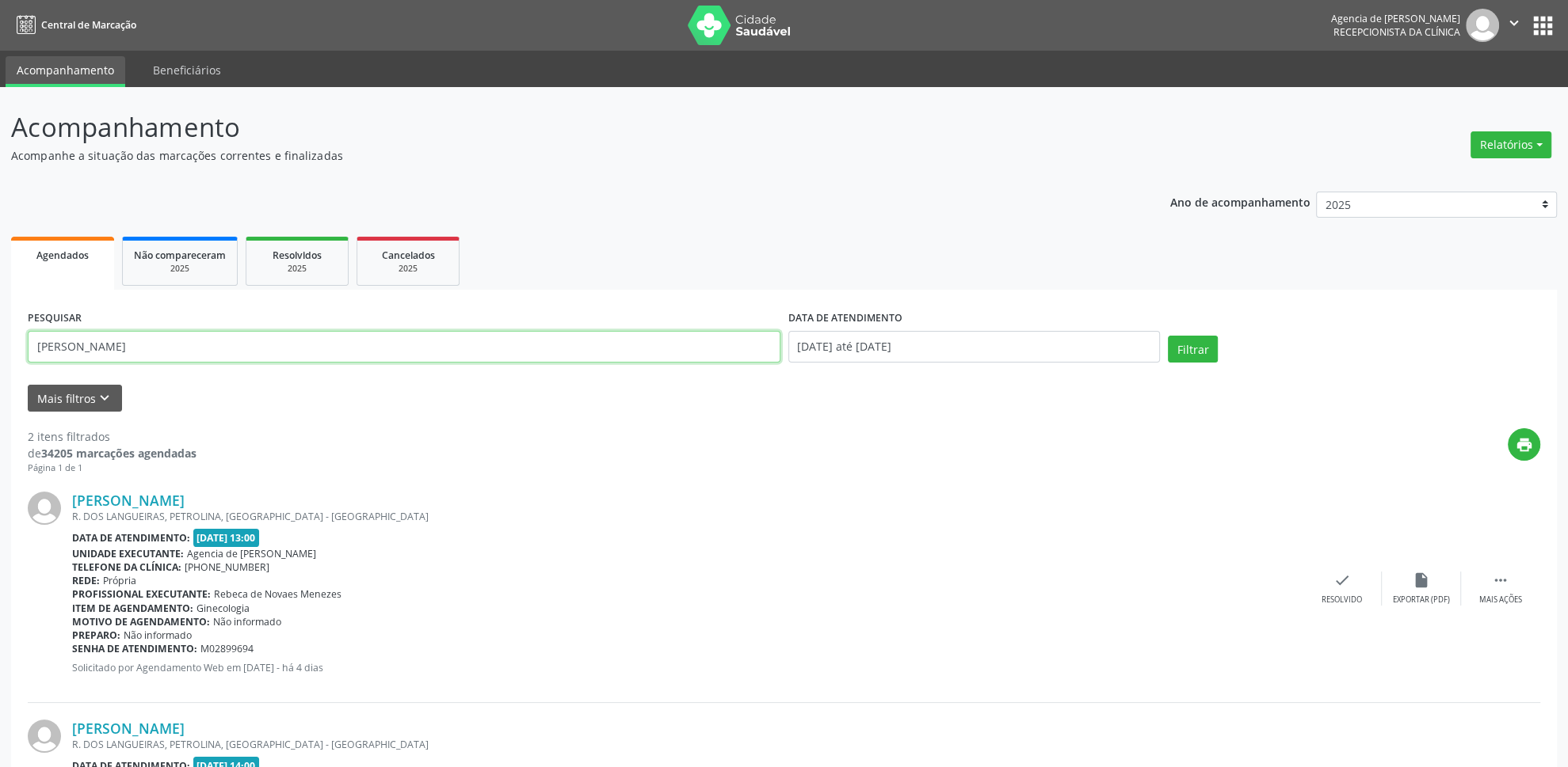
click at [258, 351] on input "[PERSON_NAME]" at bounding box center [404, 346] width 752 height 31
click at [278, 322] on div "PESQUISAR [PERSON_NAME]" at bounding box center [403, 339] width 760 height 67
click at [1478, 143] on button "Relatórios" at bounding box center [1510, 144] width 80 height 27
click at [1141, 146] on header "Acompanhamento Acompanhe a situação das marcações correntes e finalizadas Relat…" at bounding box center [784, 136] width 1545 height 56
click at [1488, 149] on button "Relatórios" at bounding box center [1510, 144] width 80 height 27
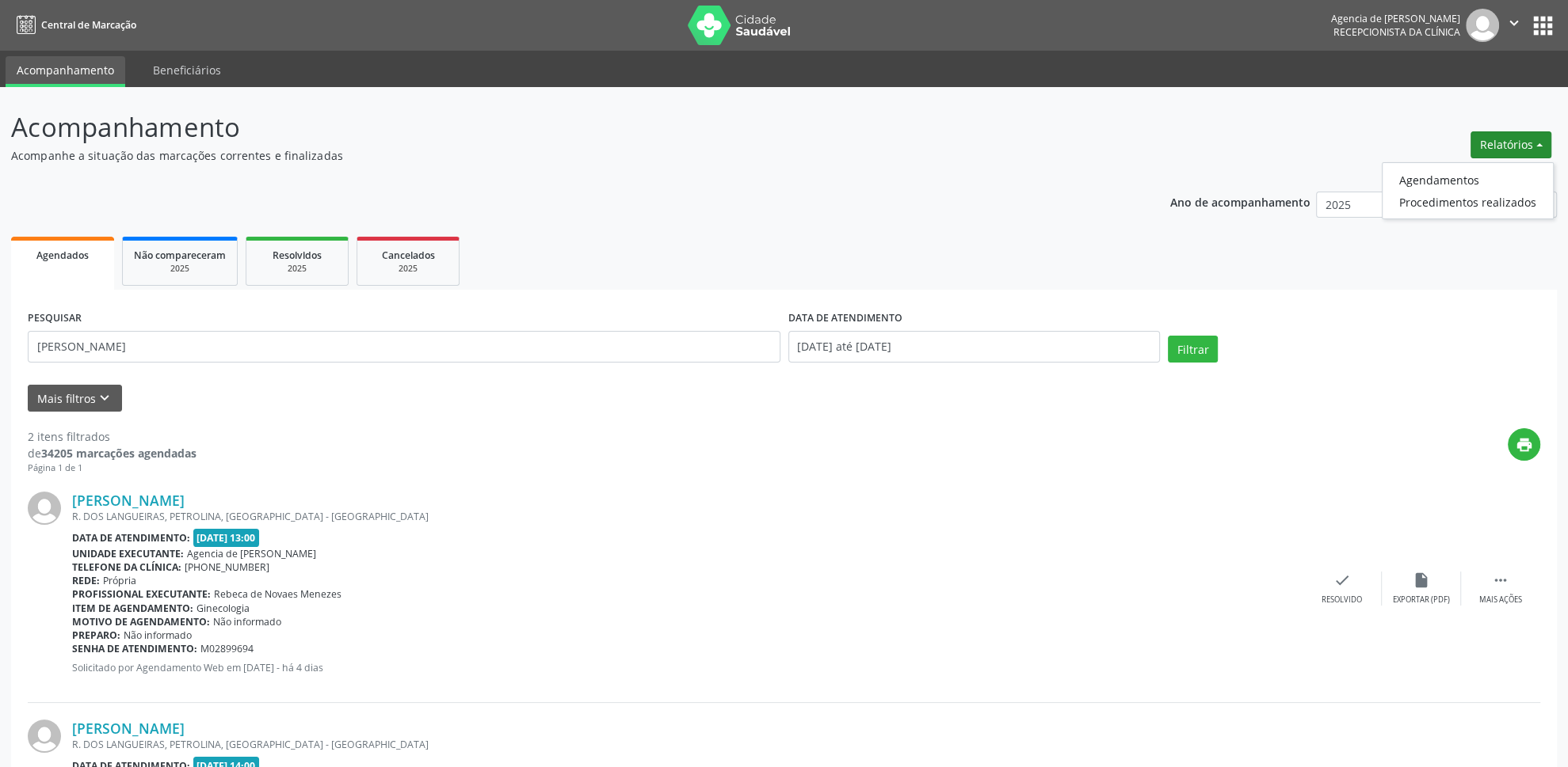
click at [1417, 190] on ul "Agendamentos Procedimentos realizados" at bounding box center [1467, 191] width 172 height 57
click at [1417, 185] on link "Agendamentos" at bounding box center [1467, 179] width 171 height 22
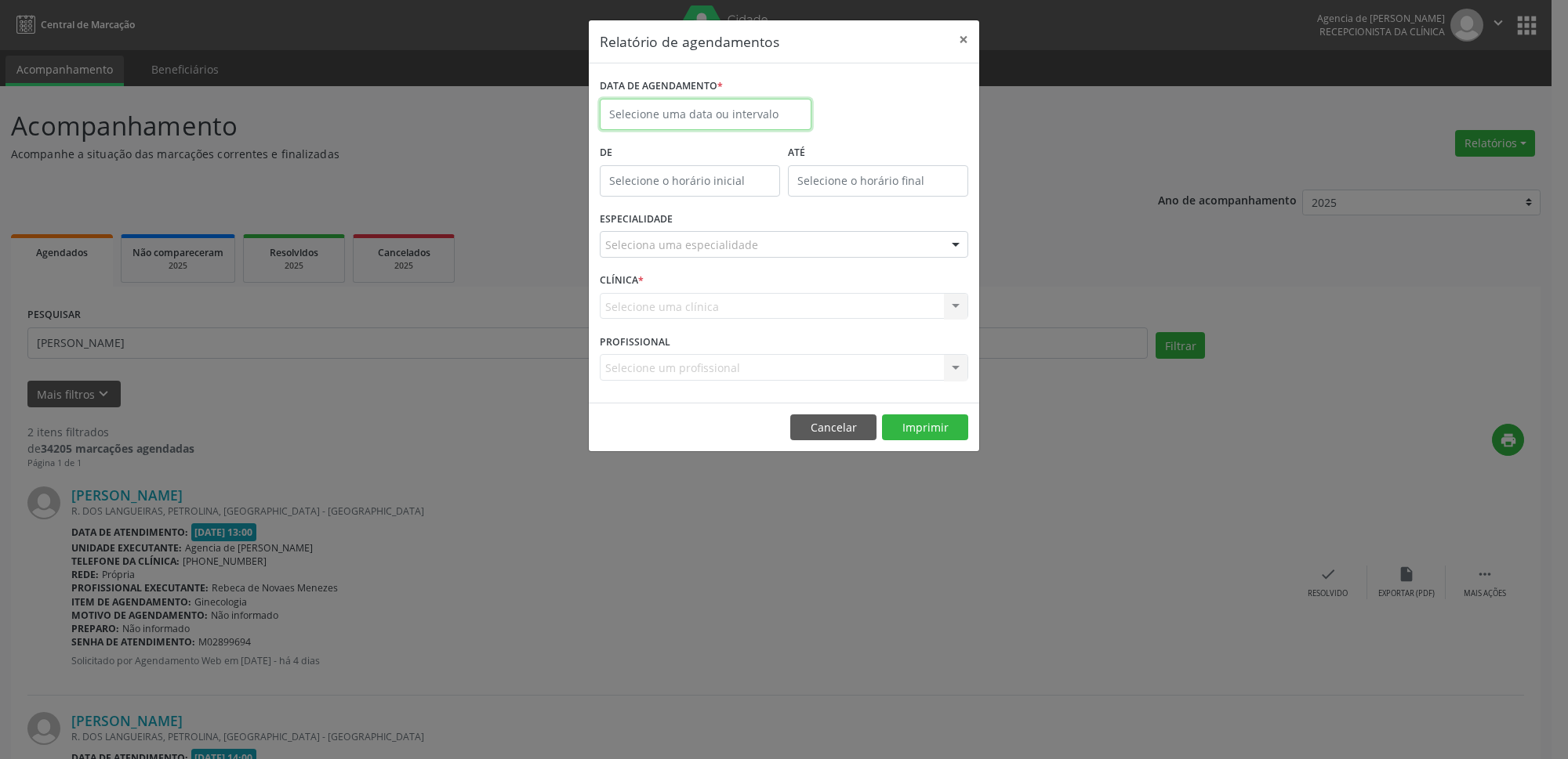
click at [758, 111] on input "text" at bounding box center [706, 114] width 211 height 31
click at [789, 321] on span "29" at bounding box center [790, 321] width 30 height 30
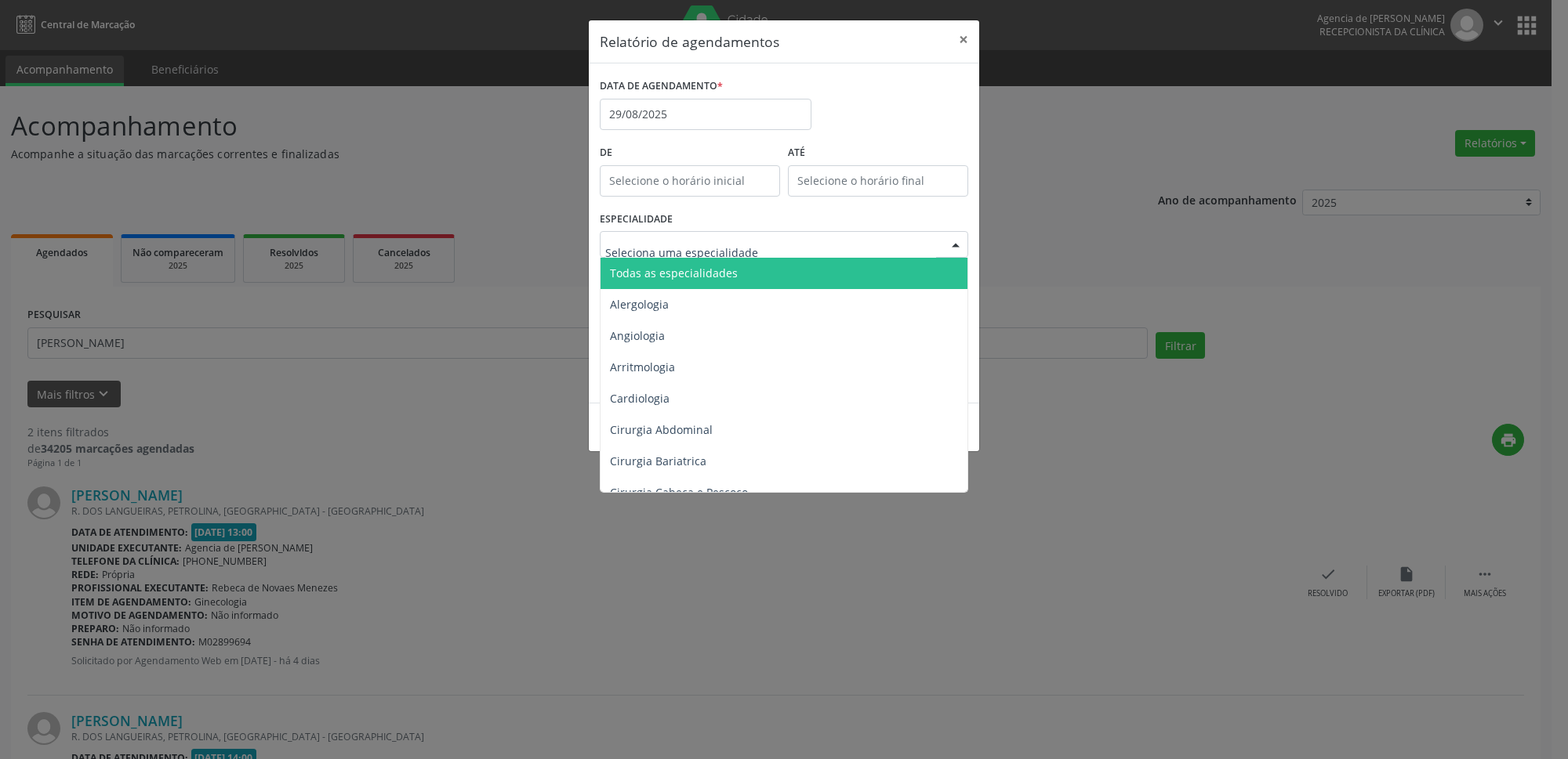
click at [752, 241] on div at bounding box center [784, 244] width 369 height 27
click at [733, 278] on span "Todas as especialidades" at bounding box center [785, 273] width 369 height 31
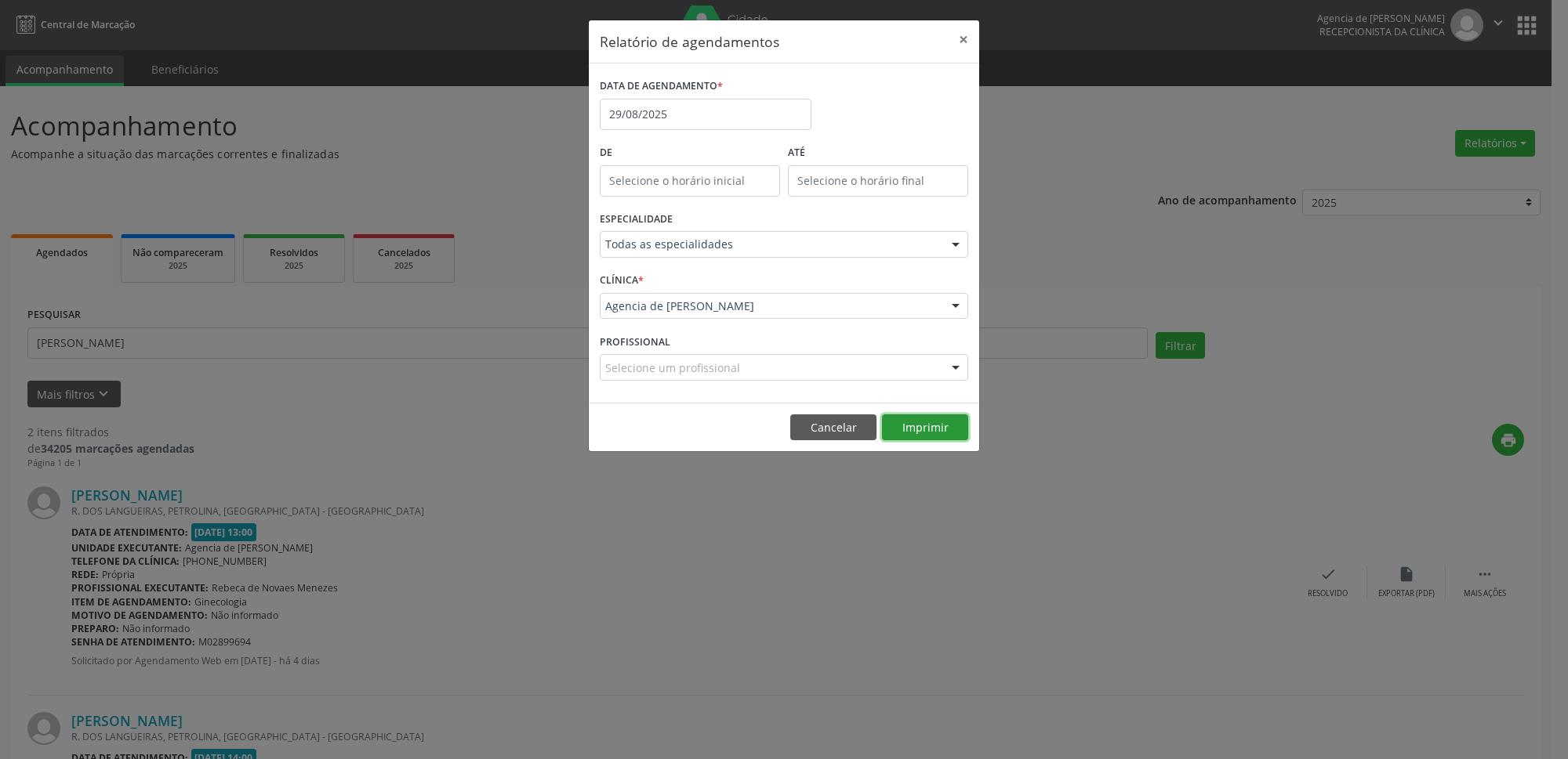
click at [915, 428] on button "Imprimir" at bounding box center [926, 428] width 87 height 27
